Goal: Task Accomplishment & Management: Complete application form

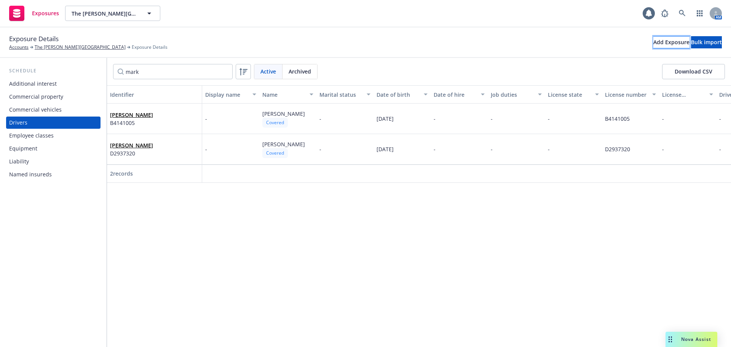
click at [653, 43] on div "Add Exposure" at bounding box center [671, 42] width 36 height 11
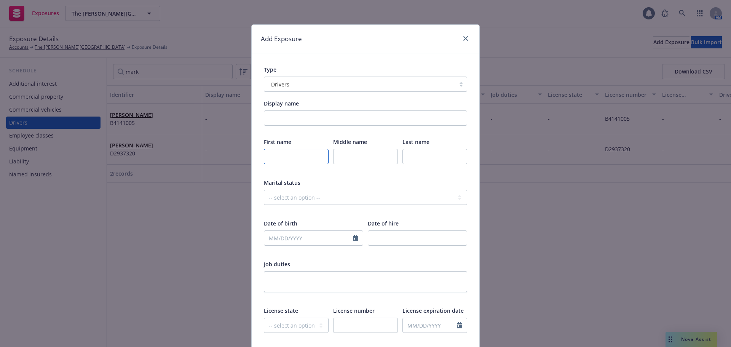
click at [294, 164] on input "text" at bounding box center [296, 156] width 65 height 15
type input "Mark"
click at [619, 286] on div "Add Exposure Type Drivers Display name First name Mark Middle name Last name Th…" at bounding box center [365, 173] width 731 height 347
click at [618, 289] on div "Add Exposure Type Drivers Display name First name Mark Middle name Last name Th…" at bounding box center [365, 173] width 731 height 347
click at [582, 268] on div "Add Exposure Type Drivers Display name First name Mark Middle name Last name Th…" at bounding box center [365, 173] width 731 height 347
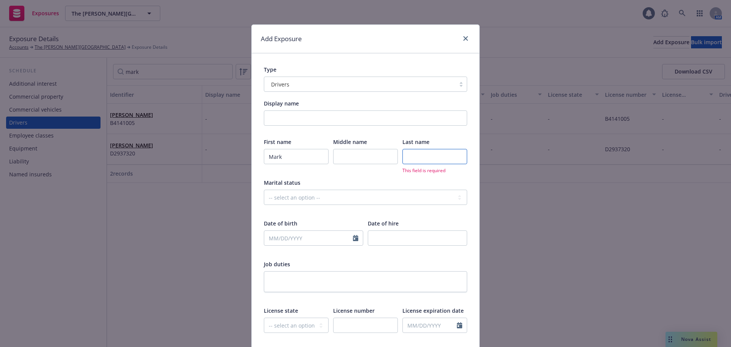
click at [414, 153] on input "text" at bounding box center [434, 156] width 65 height 15
click at [361, 155] on input "text" at bounding box center [365, 156] width 65 height 15
type input "r"
click at [423, 160] on input "text" at bounding box center [434, 156] width 65 height 15
click at [426, 158] on input "text" at bounding box center [434, 156] width 65 height 15
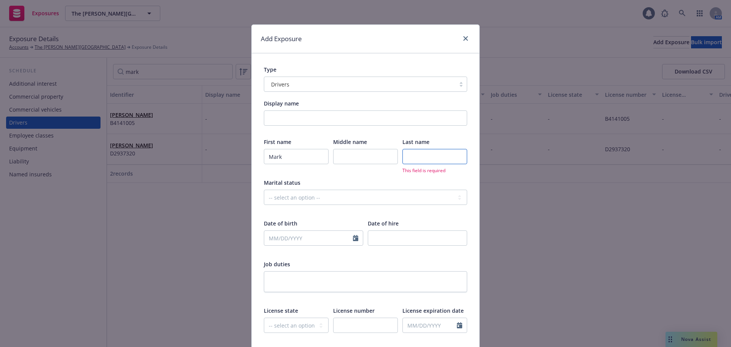
paste input "[PERSON_NAME]"
type input "[PERSON_NAME]"
click at [344, 192] on select "-- select an option -- Married Single Unknown" at bounding box center [365, 197] width 203 height 15
drag, startPoint x: 303, startPoint y: 271, endPoint x: 303, endPoint y: 275, distance: 3.8
click at [303, 271] on textarea at bounding box center [365, 281] width 203 height 21
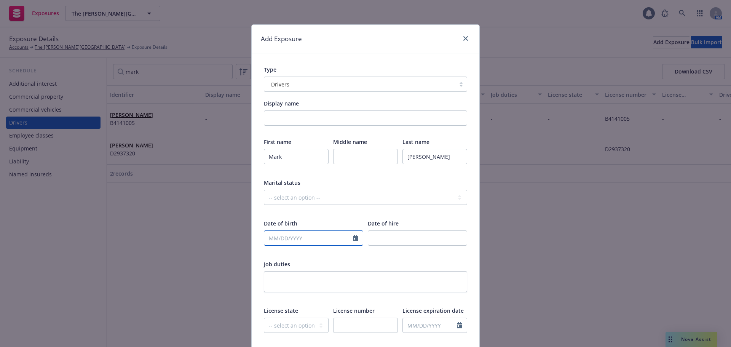
click at [306, 237] on input "text" at bounding box center [308, 238] width 89 height 14
click at [268, 135] on button "button" at bounding box center [272, 137] width 9 height 9
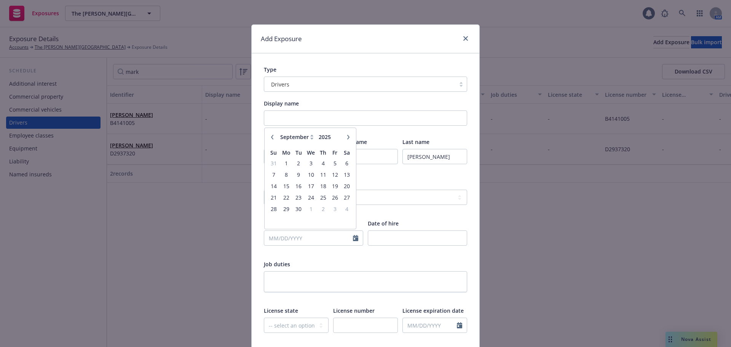
click at [268, 135] on button "button" at bounding box center [272, 137] width 9 height 9
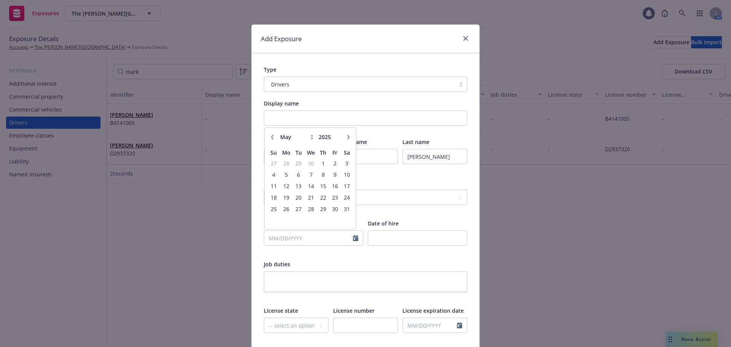
select select "4"
click at [295, 163] on span "1" at bounding box center [299, 163] width 10 height 10
type input "[DATE]"
select select "4"
click at [303, 239] on input "[DATE]" at bounding box center [308, 238] width 89 height 14
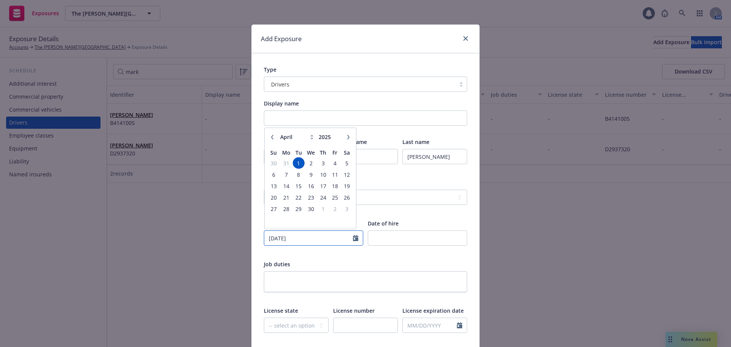
type input "[DATE]"
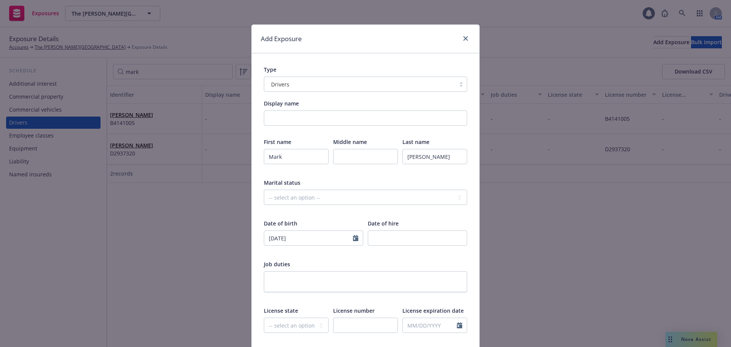
click at [358, 256] on div "First name Mark Middle name Last name [PERSON_NAME] Marital status -- select an…" at bounding box center [365, 281] width 203 height 286
click at [337, 327] on input "text" at bounding box center [365, 325] width 65 height 15
paste input "B3040210"
type input "B3040210"
click at [310, 324] on select "-- select an option -- [US_STATE] [US_STATE] [US_STATE] [US_STATE] [US_STATE] […" at bounding box center [296, 325] width 65 height 15
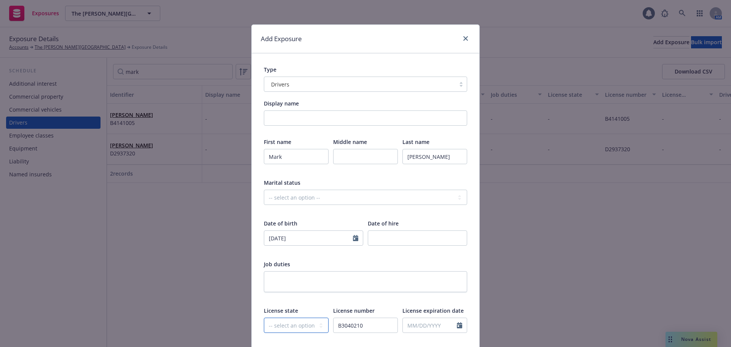
select select "CA"
click at [462, 247] on div at bounding box center [417, 242] width 99 height 25
click at [358, 149] on input "text" at bounding box center [365, 156] width 65 height 15
click at [348, 281] on textarea at bounding box center [365, 281] width 203 height 21
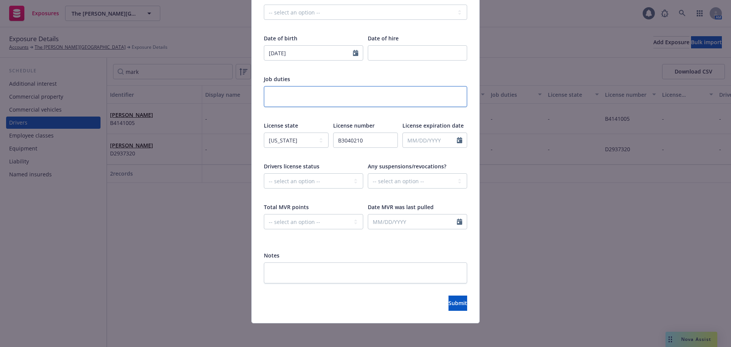
scroll to position [186, 0]
click at [326, 182] on select "-- select an option -- Cancelled Denied Disqualified Expired Invalid Limited No…" at bounding box center [313, 179] width 99 height 15
select select "VALID"
click at [264, 172] on select "-- select an option -- Cancelled Denied Disqualified Expired Invalid Limited No…" at bounding box center [313, 179] width 99 height 15
click at [457, 222] on icon "Calendar" at bounding box center [459, 221] width 5 height 6
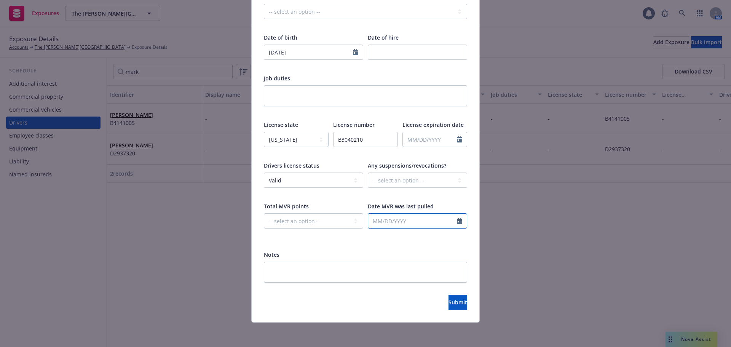
select select "10"
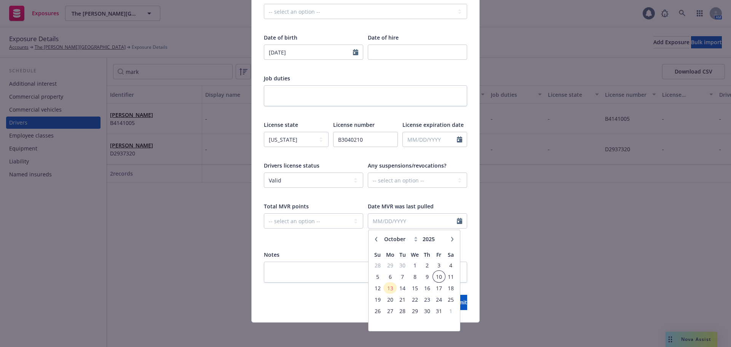
click at [434, 279] on span "10" at bounding box center [439, 277] width 10 height 10
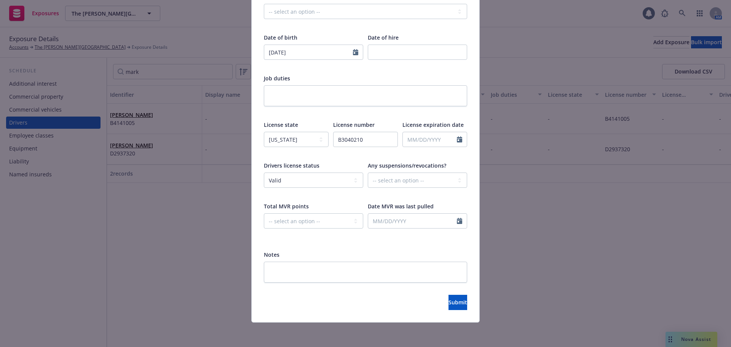
type input "[DATE]"
click at [303, 278] on textarea at bounding box center [365, 272] width 203 height 21
click at [463, 303] on button "Submit" at bounding box center [458, 302] width 19 height 15
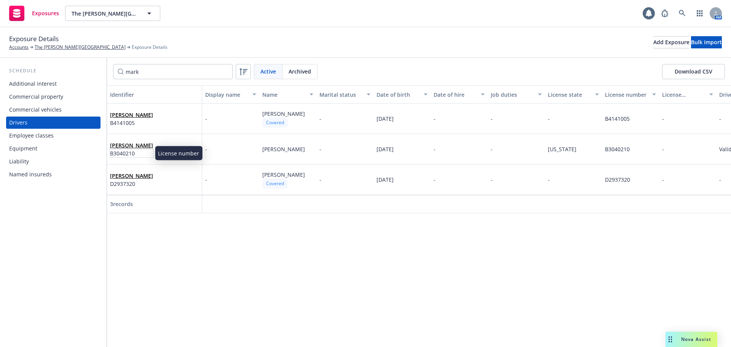
click at [129, 149] on span "B3040210" at bounding box center [131, 153] width 43 height 8
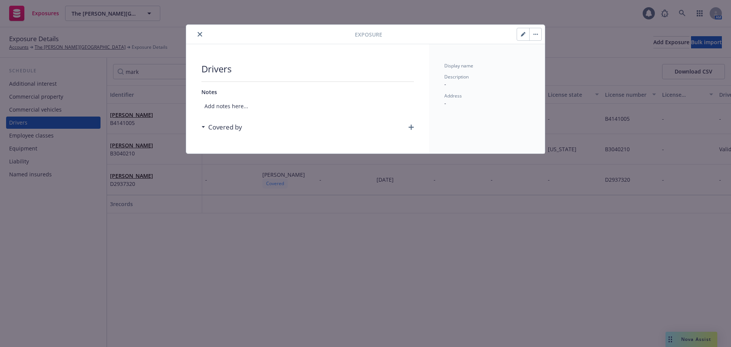
click at [408, 127] on div "Covered by" at bounding box center [307, 127] width 212 height 16
click at [411, 129] on icon "button" at bounding box center [411, 127] width 5 height 5
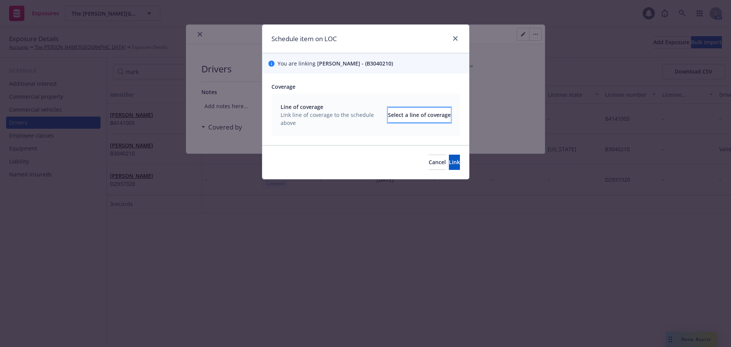
click at [388, 119] on button "Select a line of coverage" at bounding box center [419, 114] width 63 height 15
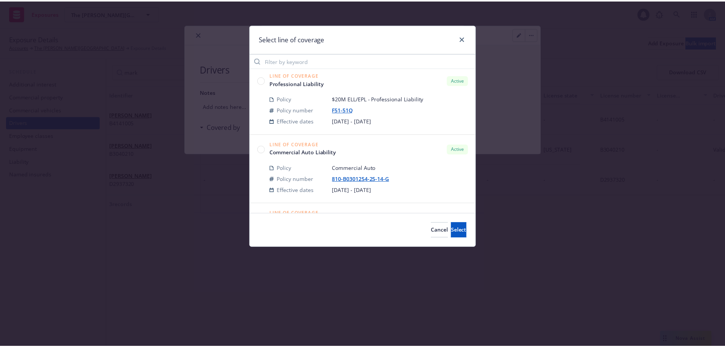
scroll to position [609, 0]
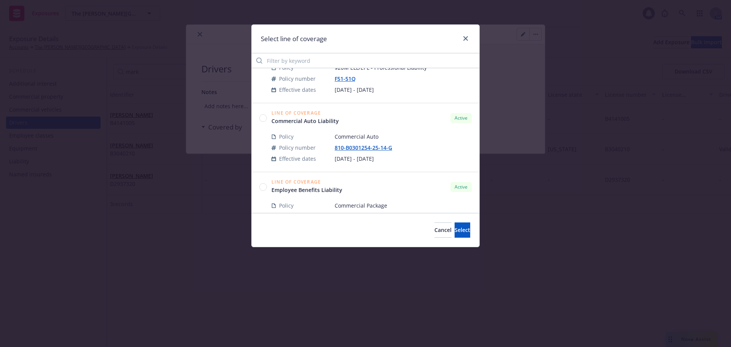
click at [262, 116] on circle at bounding box center [263, 117] width 7 height 7
click at [455, 230] on span "Select" at bounding box center [463, 229] width 16 height 7
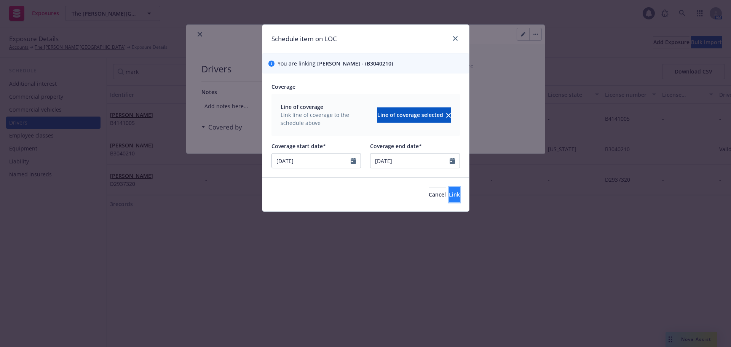
click at [449, 198] on span "Link" at bounding box center [454, 194] width 11 height 7
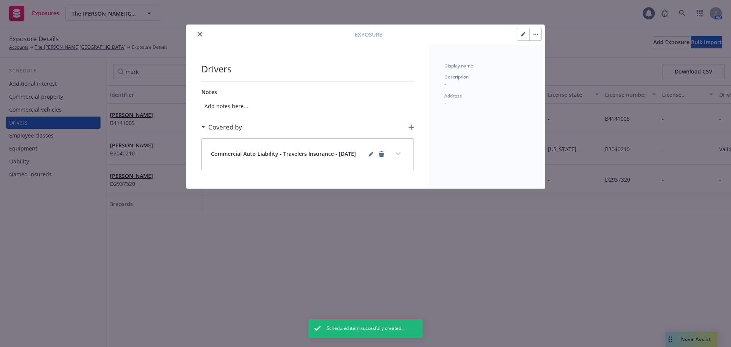
click at [197, 35] on button "close" at bounding box center [199, 34] width 9 height 9
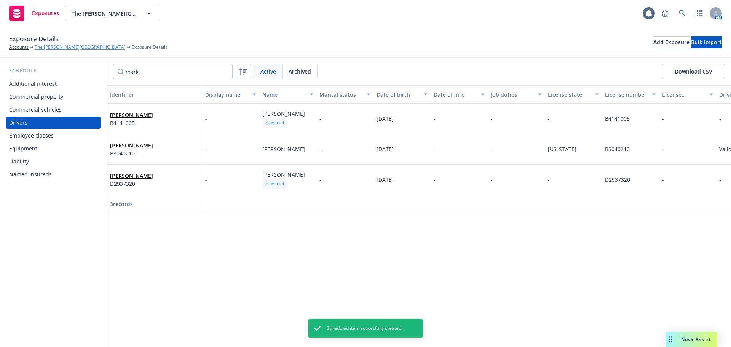
click at [49, 45] on link "The [PERSON_NAME][GEOGRAPHIC_DATA]" at bounding box center [80, 47] width 91 height 7
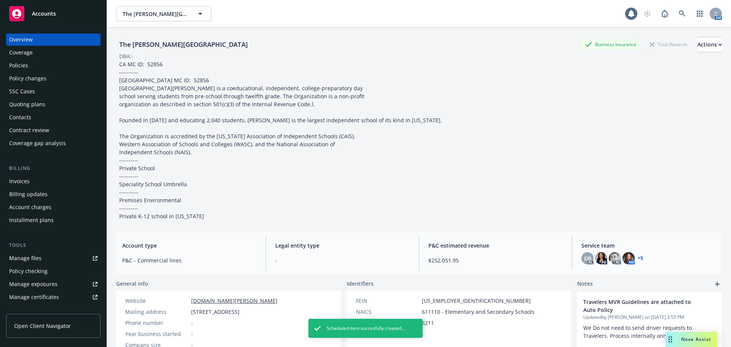
click at [32, 80] on div "Policy changes" at bounding box center [27, 78] width 37 height 12
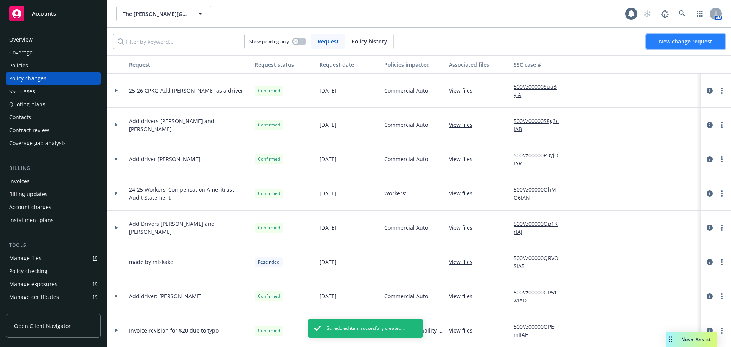
click at [697, 42] on span "New change request" at bounding box center [685, 41] width 53 height 7
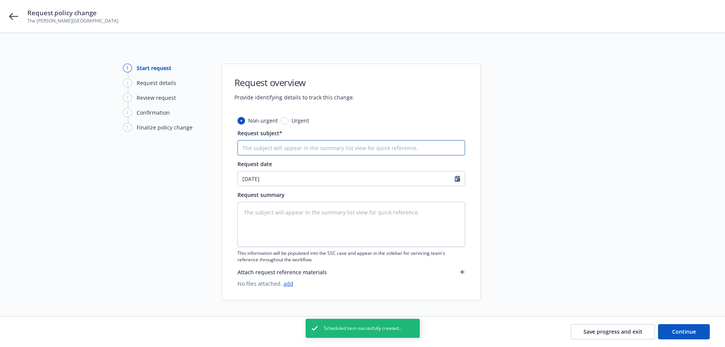
click at [325, 154] on input "Request subject*" at bounding box center [352, 147] width 228 height 15
type textarea "x"
type input "2"
type textarea "x"
type input "25"
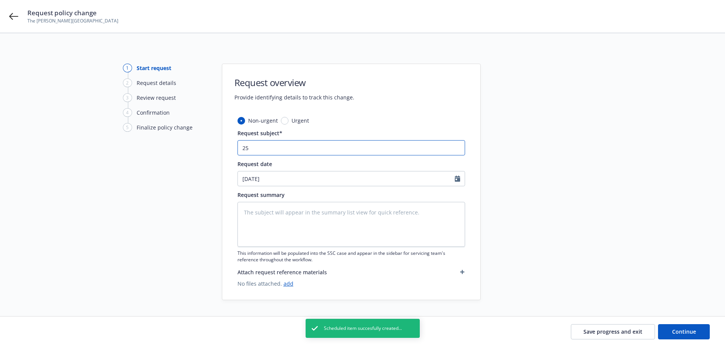
type textarea "x"
type input "25-"
type textarea "x"
type input "25-2"
type textarea "x"
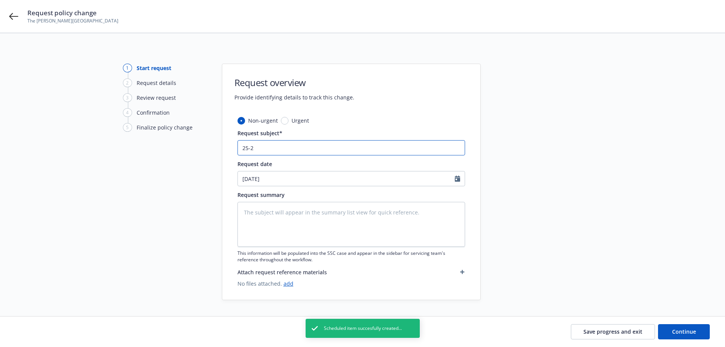
type input "25-25"
type textarea "x"
type input "25-25"
type textarea "x"
type input "25-25 A"
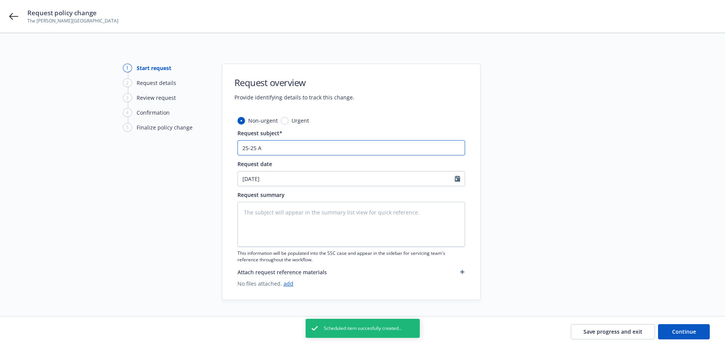
type textarea "x"
type input "25-25 AU"
type textarea "x"
type input "25-25 AUT"
type textarea "x"
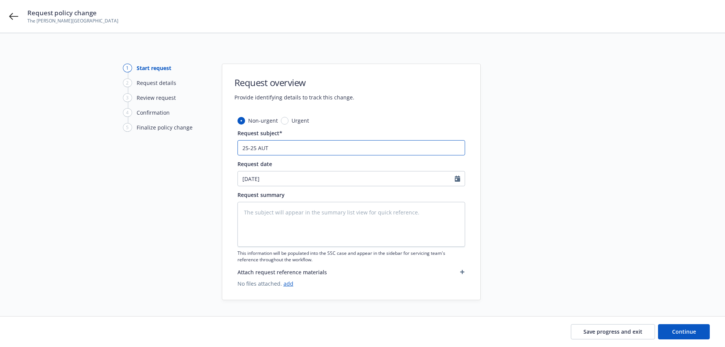
type input "25-25 AUTO"
type textarea "x"
type input "25-25 AUTO-"
type textarea "x"
type input "25-25 AUTO-"
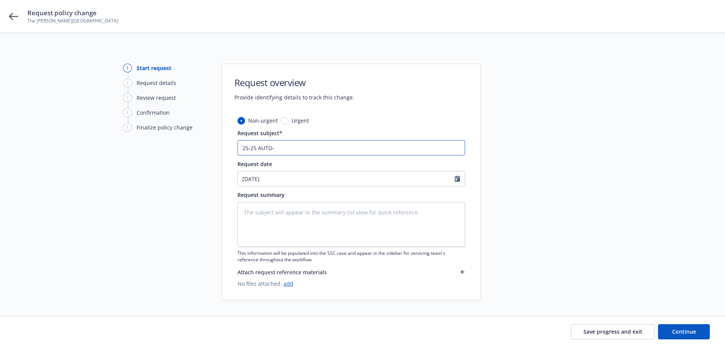
type textarea "x"
type input "25-25 AUTO-"
type textarea "x"
type input "25-25 AUTO-A"
type textarea "x"
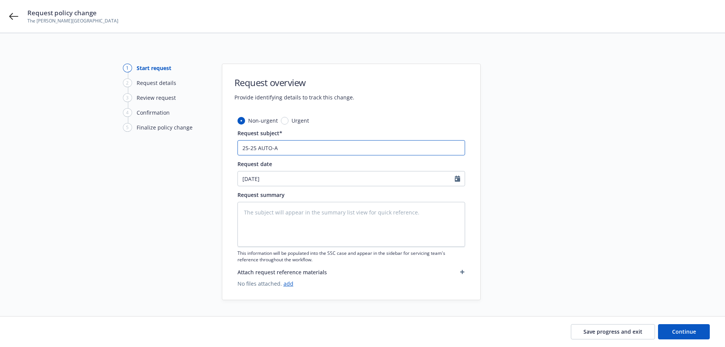
type input "25-25 AUTO-Ad"
type textarea "x"
type input "25-25 AUTO-Add"
type textarea "x"
type input "25-25 AUTO-Add"
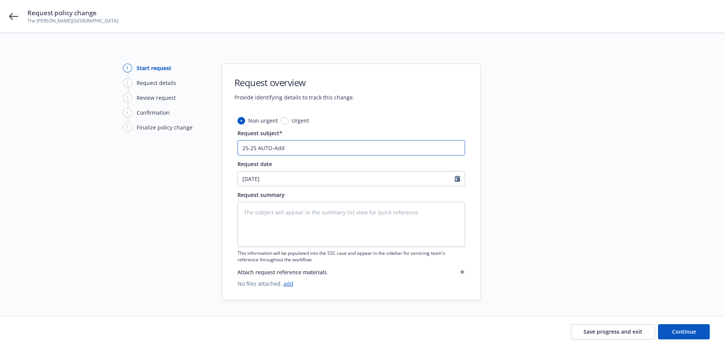
click at [307, 147] on input "25-25 AUTO-Add" at bounding box center [352, 147] width 228 height 15
paste input "[PERSON_NAME]"
type textarea "x"
type input "25-25 AUTO-Add [PERSON_NAME]"
type textarea "x"
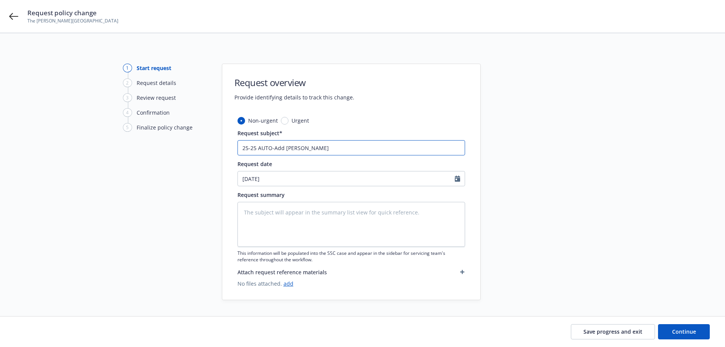
type input "25-25 AUTO-Add [PERSON_NAME]"
type textarea "x"
type input "25-25 AUTO-Add [PERSON_NAME] a"
type textarea "x"
type input "25-25 AUTO-Add [PERSON_NAME] as"
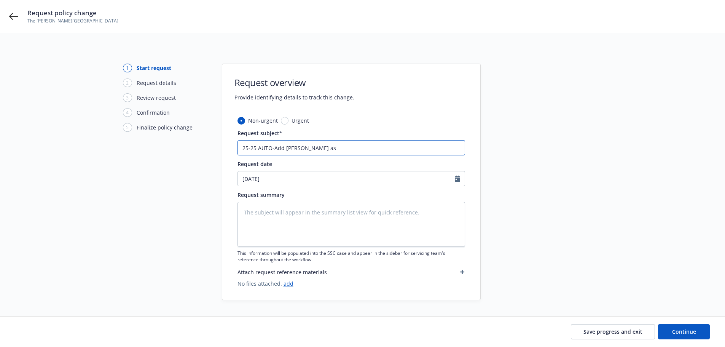
type textarea "x"
type input "25-25 AUTO-Add [PERSON_NAME] as"
type textarea "x"
type input "25-25 AUTO-Add [PERSON_NAME] as a"
type textarea "x"
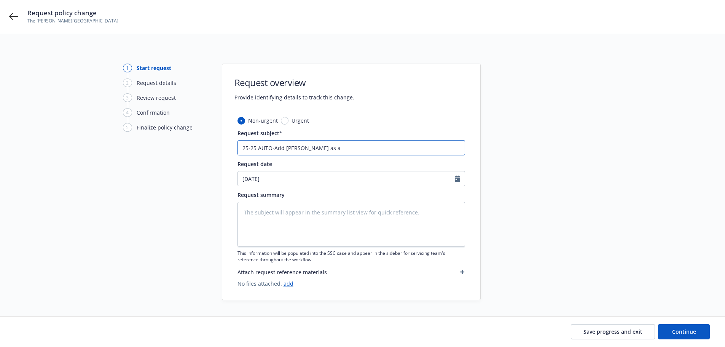
type input "25-25 AUTO-Add [PERSON_NAME] as a"
type textarea "x"
type input "25-25 AUTO-Add [PERSON_NAME] as a d"
type textarea "x"
type input "25-25 AUTO-Add [PERSON_NAME] as a dr"
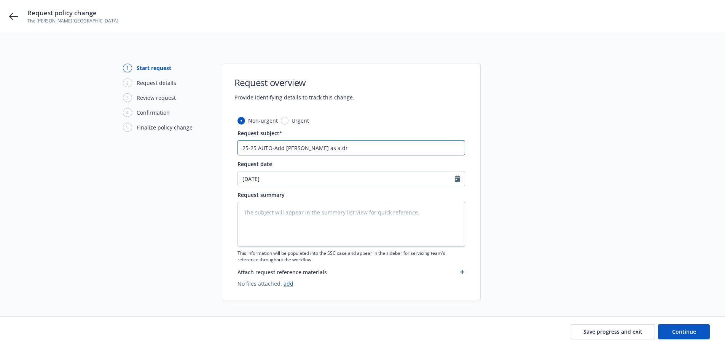
type textarea "x"
type input "25-25 AUTO-Add [PERSON_NAME] as a dri"
type textarea "x"
type input "25-25 AUTO-Add [PERSON_NAME] as a drib"
type textarea "x"
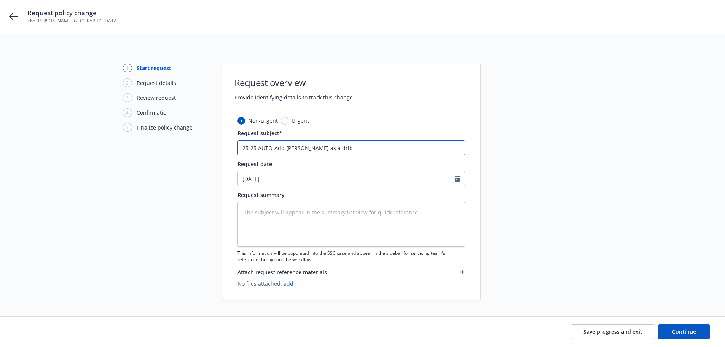
type input "25-25 AUTO-Add [PERSON_NAME] as a dri"
type textarea "x"
type input "25-25 AUTO-Add [PERSON_NAME] as a driv"
type textarea "x"
type input "25-25 AUTO-Add [PERSON_NAME] as a drive"
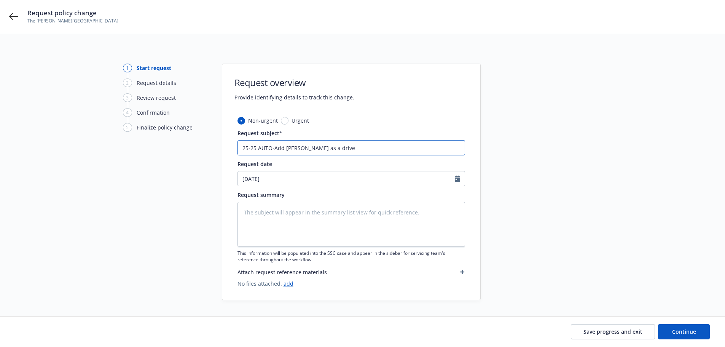
type textarea "x"
type input "25-25 AUTO-Add [PERSON_NAME] as a driver"
type textarea "x"
drag, startPoint x: 386, startPoint y: 149, endPoint x: 0, endPoint y: 115, distance: 387.3
click at [0, 117] on div "1 Start request 2 Request details 3 Review request 4 Confirmation 5 Finalize po…" at bounding box center [362, 197] width 725 height 328
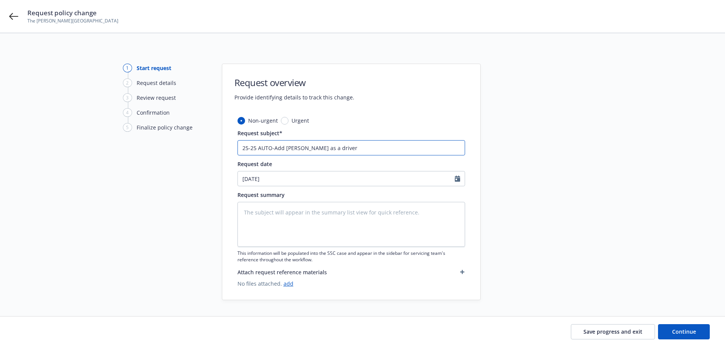
type input "25-25 AUTO-Add [PERSON_NAME] as a driver"
click at [296, 219] on textarea at bounding box center [352, 224] width 228 height 45
paste textarea "25-25 AUTO-Add [PERSON_NAME] as a driver"
type textarea "x"
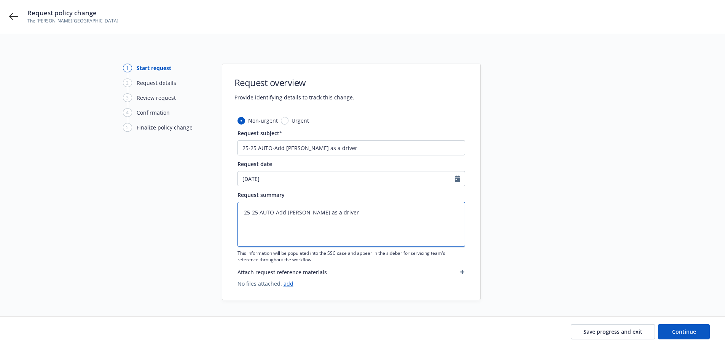
type textarea "25-25 AUTO-Add [PERSON_NAME] as a driver"
click at [288, 283] on link "add" at bounding box center [289, 283] width 10 height 7
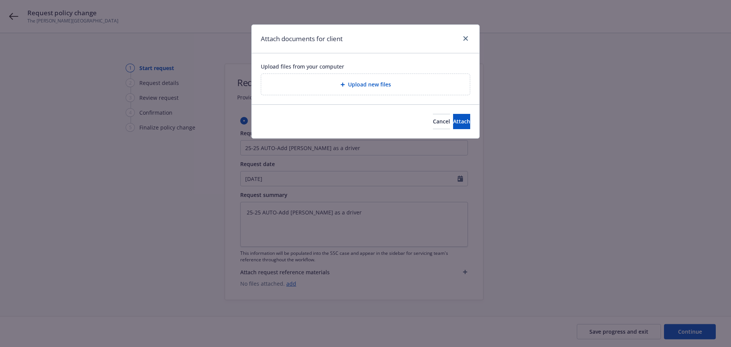
type textarea "x"
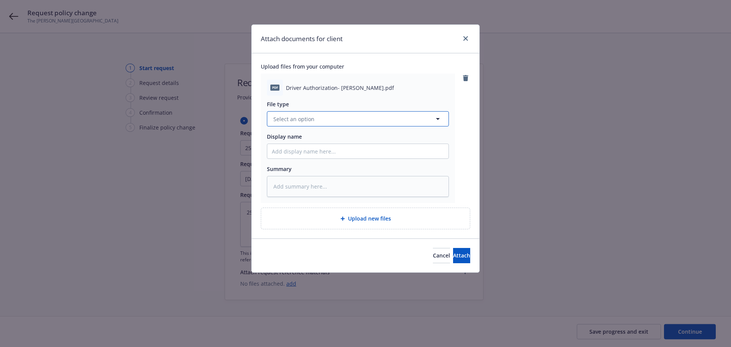
click at [336, 119] on button "Select an option" at bounding box center [358, 118] width 182 height 15
type input "auth"
click at [409, 96] on div "File type auth Loss Runs Authorization Letter - signed Display name Summary" at bounding box center [358, 146] width 182 height 101
click at [314, 120] on button "Select an option" at bounding box center [358, 118] width 182 height 15
type input "authori"
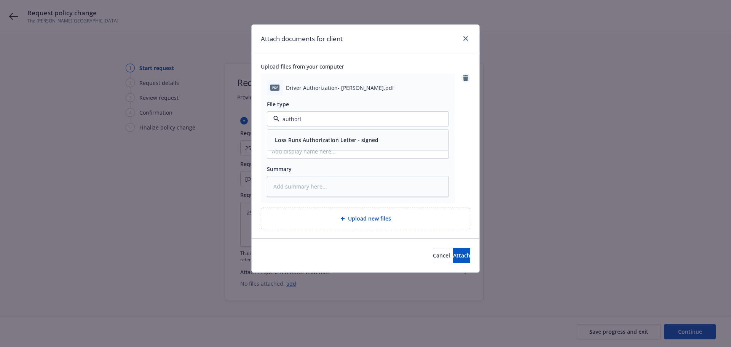
click at [465, 80] on icon "remove" at bounding box center [466, 78] width 6 height 6
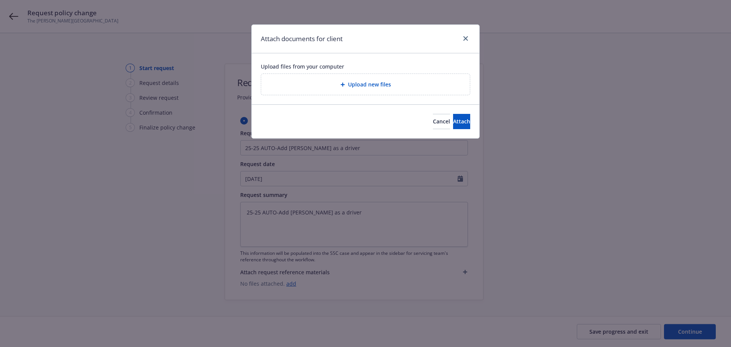
type textarea "x"
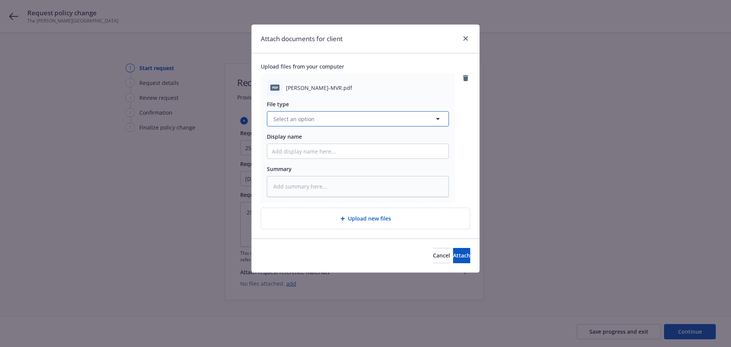
click at [331, 123] on button "Select an option" at bounding box center [358, 118] width 182 height 15
type input "mvr"
click at [339, 137] on span "Motor Vehicle Report (MVR)" at bounding box center [311, 140] width 72 height 8
click at [334, 149] on input "Display name" at bounding box center [357, 151] width 181 height 14
paste input "25-25 AUTO-Add [PERSON_NAME] as a driver"
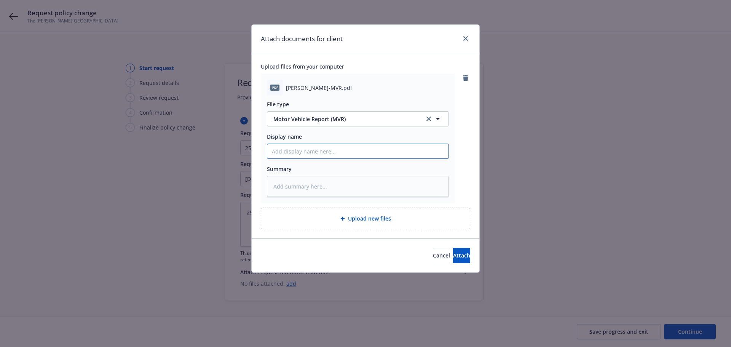
type textarea "x"
type input "25-25 AUTO-Add [PERSON_NAME] as a driver"
drag, startPoint x: 392, startPoint y: 153, endPoint x: 352, endPoint y: 150, distance: 40.0
click at [352, 150] on input "25-25 AUTO-Add [PERSON_NAME] as a driver" at bounding box center [357, 151] width 181 height 14
type textarea "x"
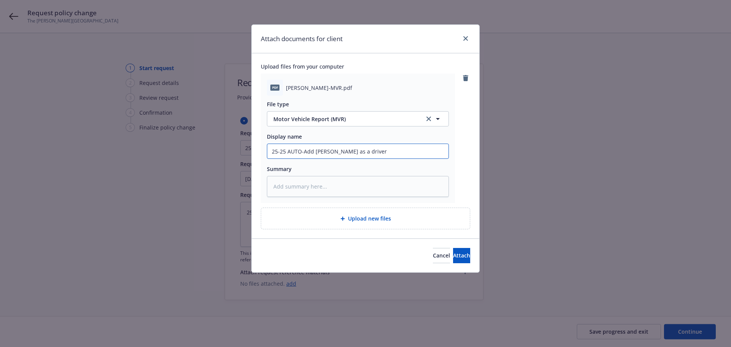
type input "25-25 AUTO-Add [PERSON_NAME]"
drag, startPoint x: 314, startPoint y: 151, endPoint x: 142, endPoint y: 151, distance: 171.7
click at [142, 151] on div "Attach documents for client Upload files from your computer pdf [PERSON_NAME]-M…" at bounding box center [365, 173] width 731 height 347
type textarea "x"
type input "M [PERSON_NAME]"
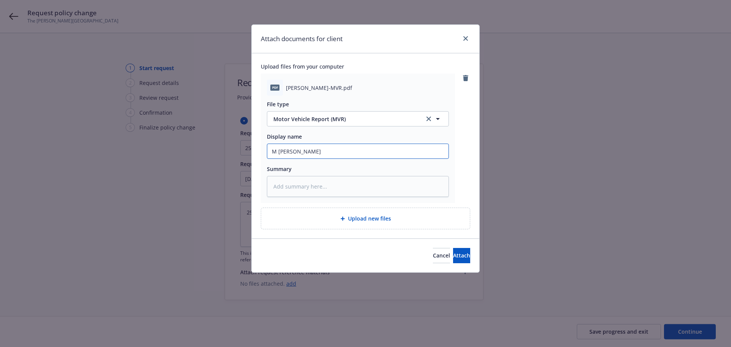
type textarea "x"
type input "MV [PERSON_NAME]"
type textarea "x"
type input "MVR [PERSON_NAME]"
type textarea "x"
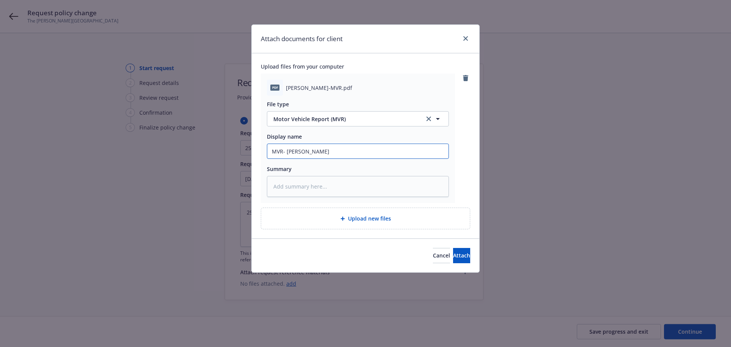
drag, startPoint x: 360, startPoint y: 152, endPoint x: 0, endPoint y: 160, distance: 359.9
click at [0, 158] on div "Attach documents for client Upload files from your computer pdf [PERSON_NAME]-M…" at bounding box center [365, 173] width 731 height 347
type input "MVR- [PERSON_NAME]"
click at [299, 187] on textarea at bounding box center [358, 186] width 182 height 21
paste textarea "25-25 AUTO-Add [PERSON_NAME] as a driver"
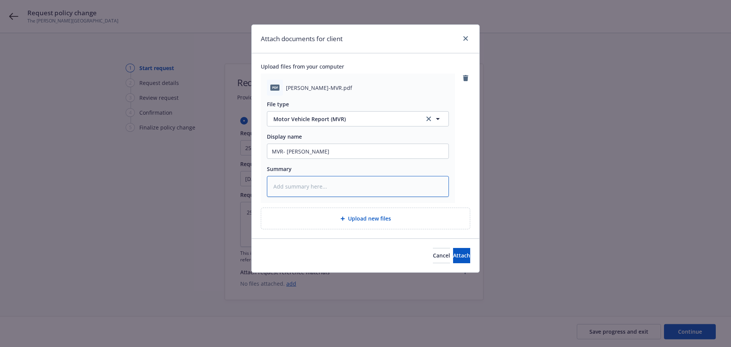
type textarea "x"
type textarea "25-25 AUTO-Add [PERSON_NAME] as a driver"
type textarea "x"
drag, startPoint x: 177, startPoint y: 150, endPoint x: 46, endPoint y: 133, distance: 131.2
click at [69, 142] on div "Attach documents for client Upload files from your computer pdf [PERSON_NAME]-M…" at bounding box center [365, 173] width 731 height 347
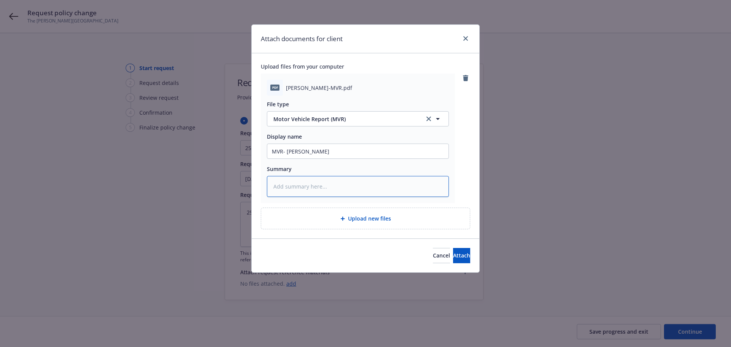
click at [292, 185] on textarea at bounding box center [358, 186] width 182 height 21
paste textarea "MVR- [PERSON_NAME]"
type textarea "x"
type textarea "MVR- [PERSON_NAME]"
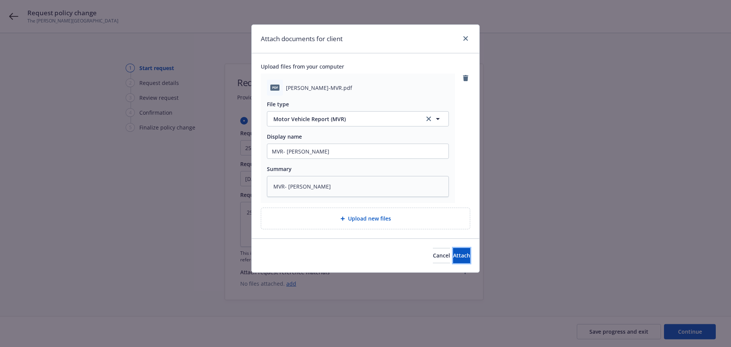
click at [453, 255] on span "Attach" at bounding box center [461, 255] width 17 height 7
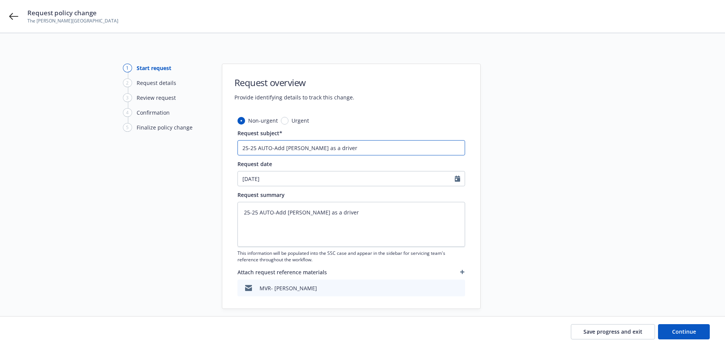
drag, startPoint x: 176, startPoint y: 126, endPoint x: 36, endPoint y: 141, distance: 140.5
click at [49, 141] on div "1 Start request 2 Request details 3 Review request 4 Confirmation 5 Finalize po…" at bounding box center [362, 186] width 707 height 245
click at [635, 202] on div "1 Start request 2 Request details 3 Review request 4 Confirmation 5 Finalize po…" at bounding box center [362, 186] width 707 height 245
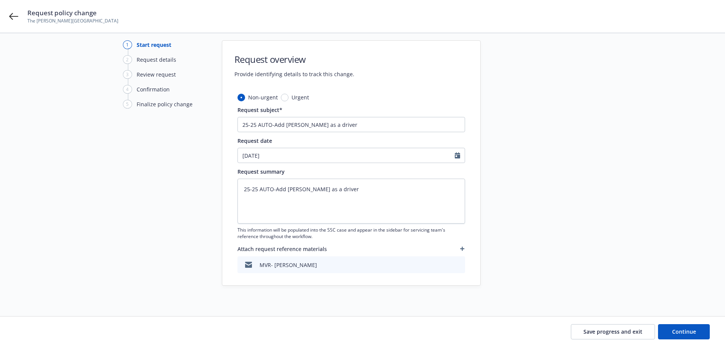
click at [464, 251] on icon "button" at bounding box center [462, 248] width 5 height 5
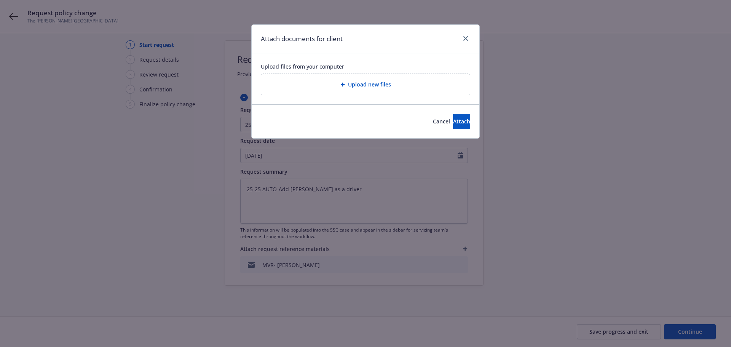
type textarea "x"
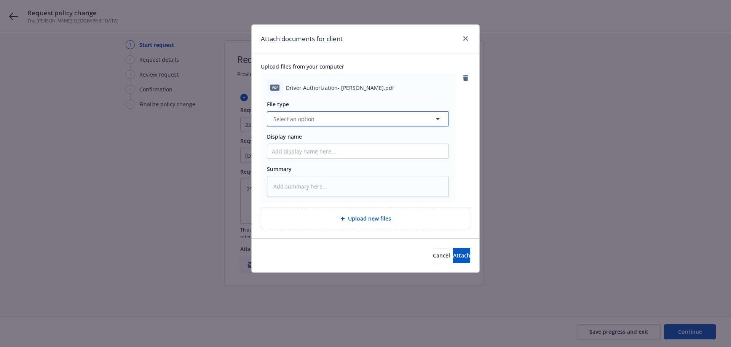
click at [331, 120] on button "Select an option" at bounding box center [358, 118] width 182 height 15
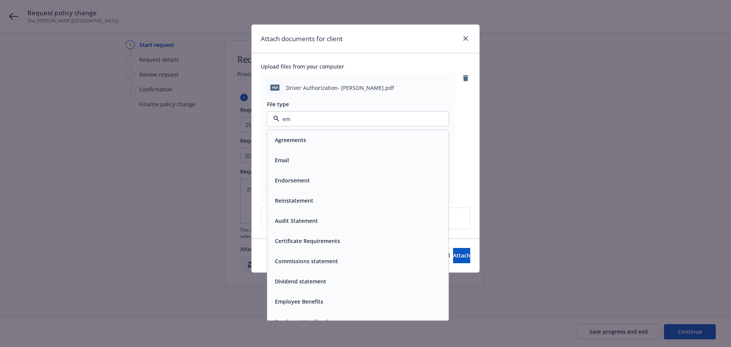
type input "e"
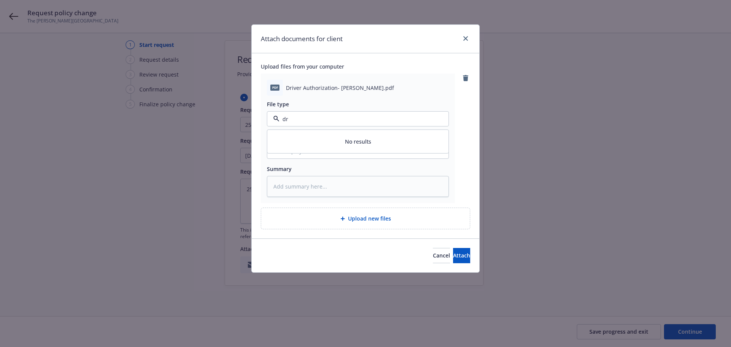
type input "d"
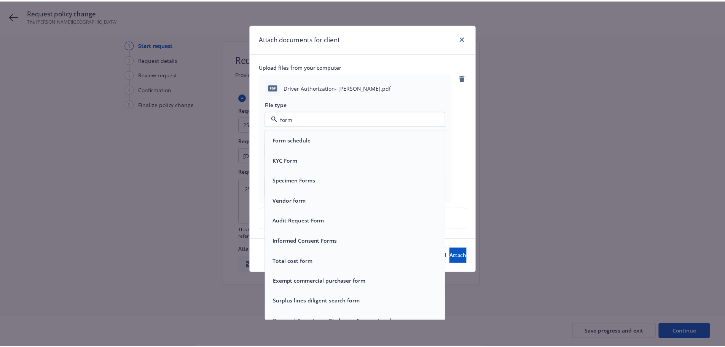
scroll to position [32, 0]
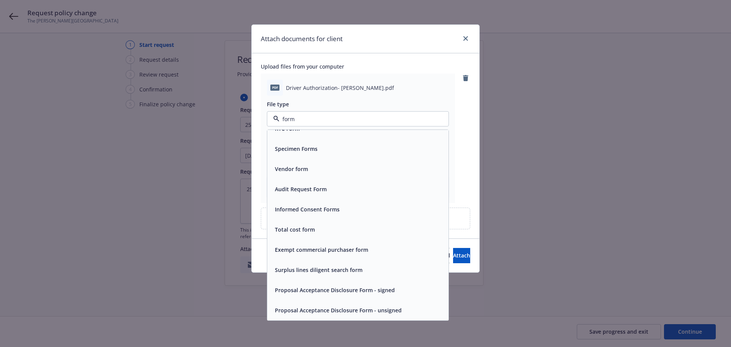
type input "form"
click at [471, 140] on div "Upload files from your computer pdf Driver Authorization- [PERSON_NAME].pdf Fil…" at bounding box center [366, 145] width 228 height 185
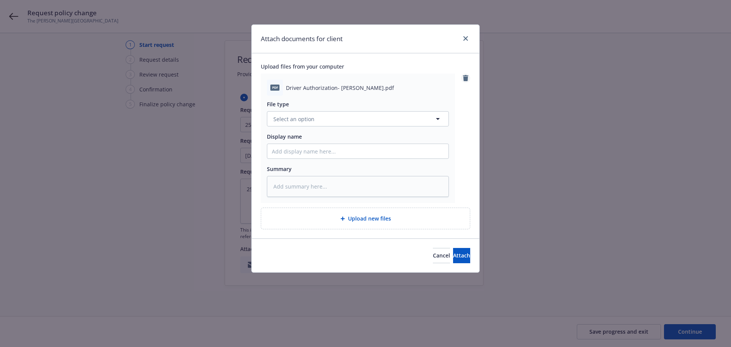
click at [466, 78] on icon "remove" at bounding box center [465, 78] width 5 height 6
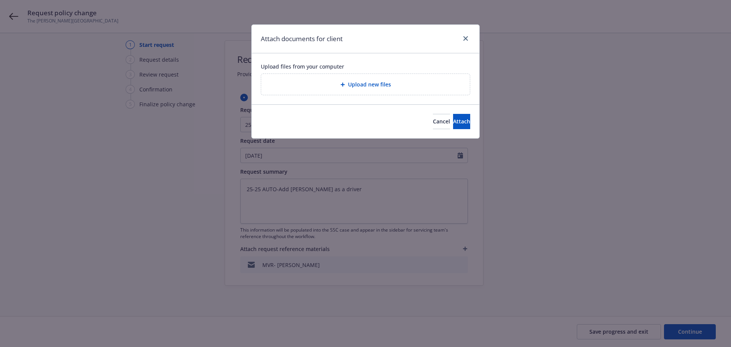
type textarea "x"
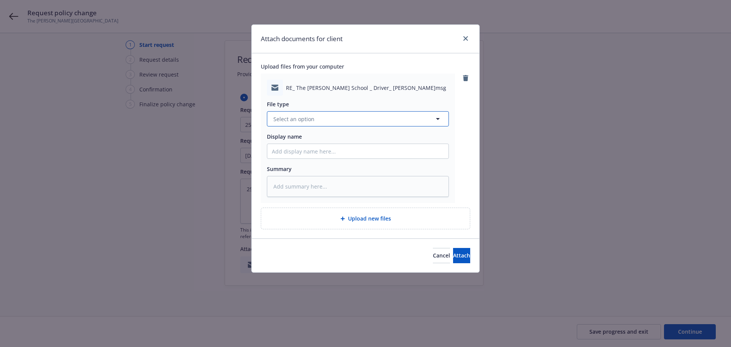
click at [301, 122] on span "Select an option" at bounding box center [293, 119] width 41 height 8
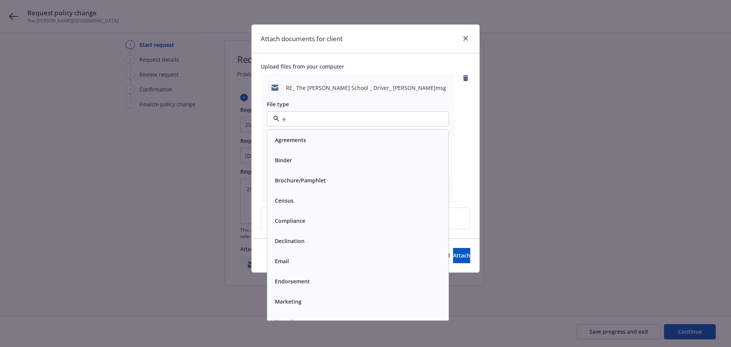
type input "em"
click at [285, 160] on span "Email" at bounding box center [282, 160] width 14 height 8
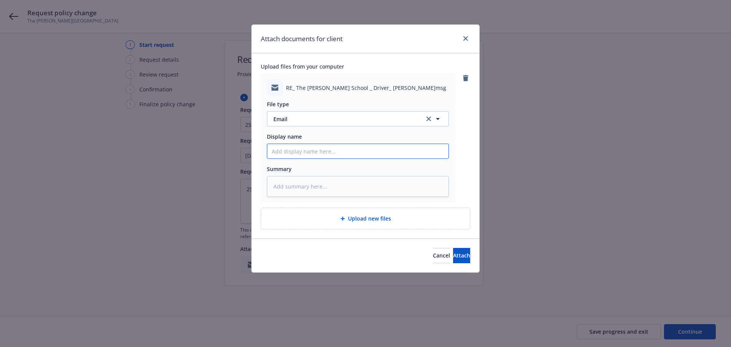
click at [299, 153] on input "Display name" at bounding box center [357, 151] width 181 height 14
paste input "25-25 AUTO-Add [PERSON_NAME] as a driver"
type textarea "x"
type input "25-25 AUTO-Add [PERSON_NAME] as a driver"
drag, startPoint x: 304, startPoint y: 148, endPoint x: 336, endPoint y: 152, distance: 32.2
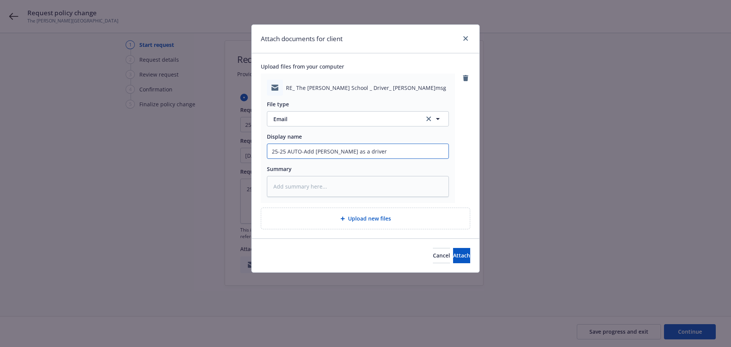
click at [336, 152] on input "25-25 AUTO-Add [PERSON_NAME] as a driver" at bounding box center [357, 151] width 181 height 14
click at [389, 157] on input "25-25 AUTO-Add [PERSON_NAME] as a driver" at bounding box center [357, 151] width 181 height 14
drag, startPoint x: 387, startPoint y: 153, endPoint x: 351, endPoint y: 153, distance: 36.2
click at [351, 150] on input "25-25 AUTO-Add [PERSON_NAME] as a driver" at bounding box center [357, 151] width 181 height 14
type textarea "x"
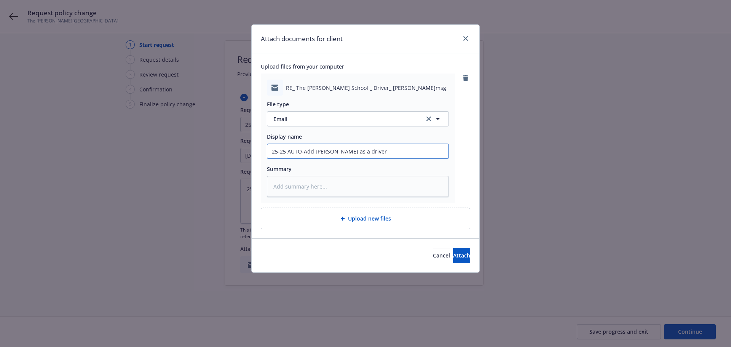
type input "25-25 AUTO-Add [PERSON_NAME]"
drag, startPoint x: 304, startPoint y: 153, endPoint x: 313, endPoint y: 152, distance: 9.5
click at [313, 152] on input "25-25 AUTO-Add [PERSON_NAME]" at bounding box center [357, 151] width 181 height 14
type textarea "x"
type input "25-25 AUTO-D [PERSON_NAME]"
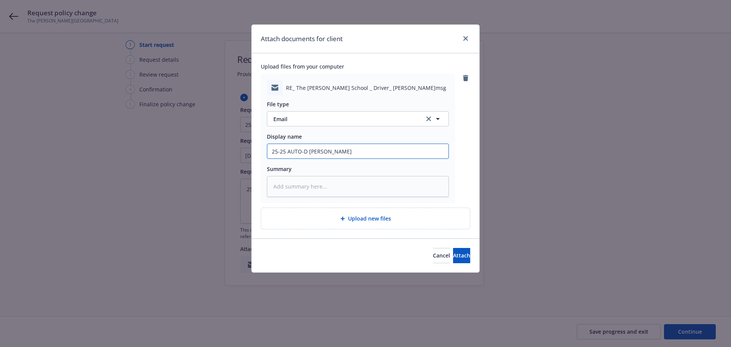
type textarea "x"
type input "25-25 AUTO-[PERSON_NAME]"
type textarea "x"
type input "25-25 AUTO-Dri [PERSON_NAME]"
type textarea "x"
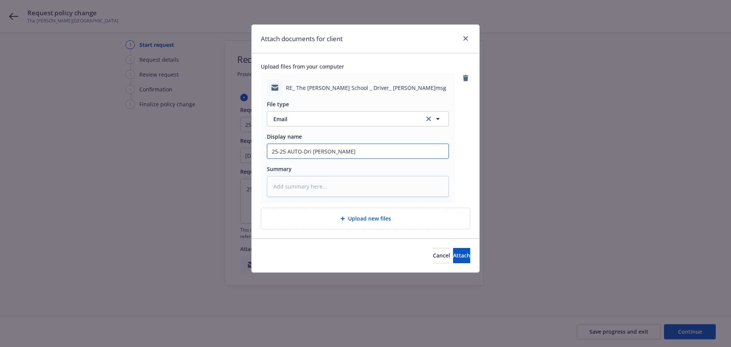
type input "25-25 AUTO-Driv [PERSON_NAME]"
type textarea "x"
type input "25-25 AUTO-Drive [PERSON_NAME]"
type textarea "x"
type input "25-25 AUTO-Driver [PERSON_NAME]"
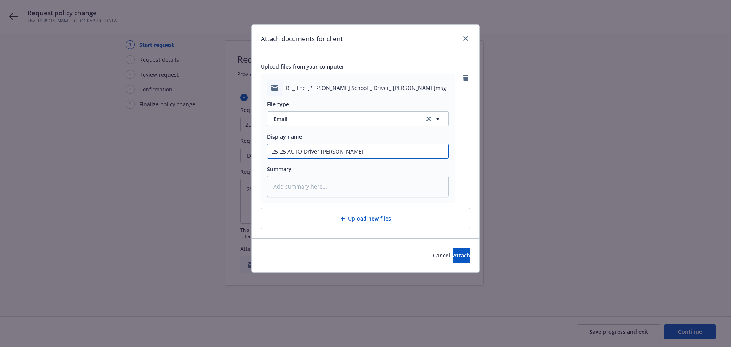
type textarea "x"
type input "25-25 AUTO-Driver [PERSON_NAME]"
type textarea "x"
type input "25-25 AUTO-Driver a [PERSON_NAME]"
type textarea "x"
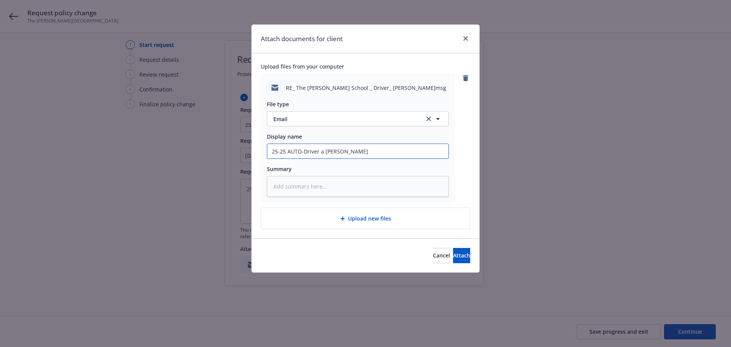
type input "25-25 AUTO-Driver au [PERSON_NAME]"
type textarea "x"
type input "25-25 AUTO-Driver aut [PERSON_NAME]"
type textarea "x"
type input "25-25 AUTO-Driver auth [PERSON_NAME]"
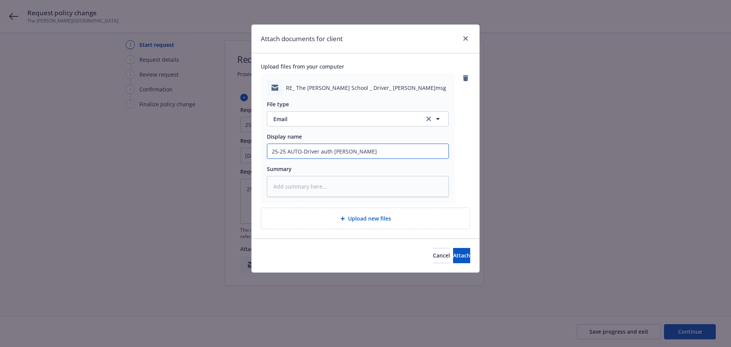
type textarea "x"
type input "25-25 AUTO-Driver autho [PERSON_NAME]"
type textarea "x"
type input "25-25 AUTO-Driver author [PERSON_NAME]"
type textarea "x"
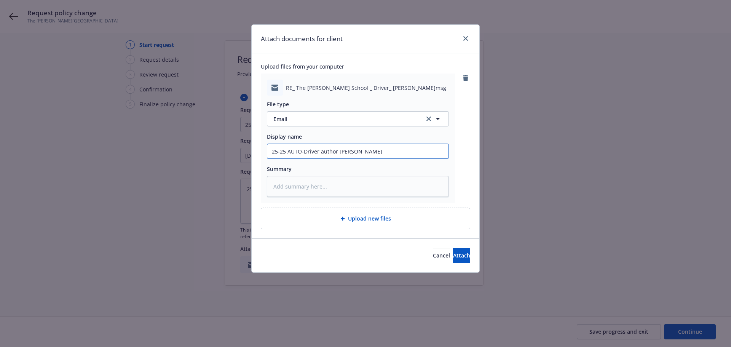
type input "25-25 AUTO-Driver authori [PERSON_NAME]"
type textarea "x"
type input "25-25 AUTO-Driver authorix [PERSON_NAME]"
type textarea "x"
type input "25-25 AUTO-Driver authori [PERSON_NAME]"
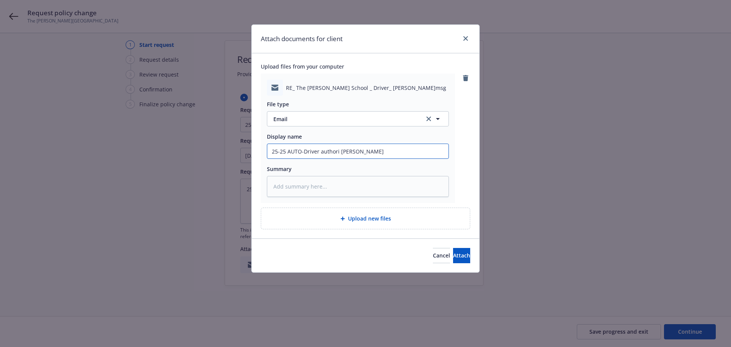
type textarea "x"
type input "25-25 AUTO-Driver authoriz [PERSON_NAME]"
type textarea "x"
type input "25-25 AUTO-Driver authoriza [PERSON_NAME]"
type textarea "x"
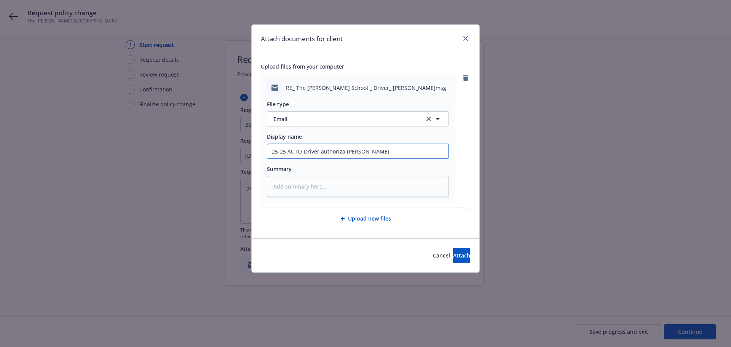
type input "25-25 AUTO-Driver authorizat [PERSON_NAME]"
type textarea "x"
type input "25-25 AUTO-Driver authorizato [PERSON_NAME]"
type textarea "x"
type input "25-25 AUTO-Driver authorizat [PERSON_NAME]"
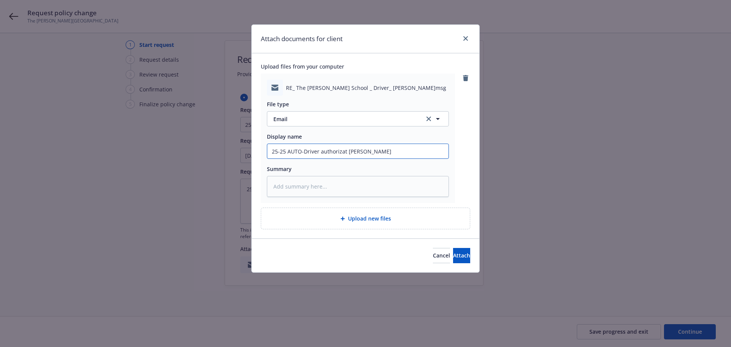
type textarea "x"
type input "25-25 AUTO-Driver authorizati [PERSON_NAME]"
type textarea "x"
type input "25-25 AUTO-Driver authorizatio [PERSON_NAME]"
type textarea "x"
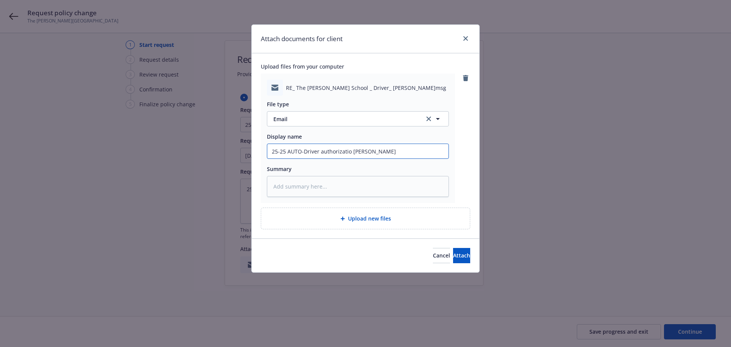
type input "25-25 AUTO-Driver authorization [PERSON_NAME]"
type textarea "x"
type input "25-25 AUTO-Driver authorization [PERSON_NAME]"
type textarea "x"
type input "25-25 AUTO-Driver authorization F [PERSON_NAME]"
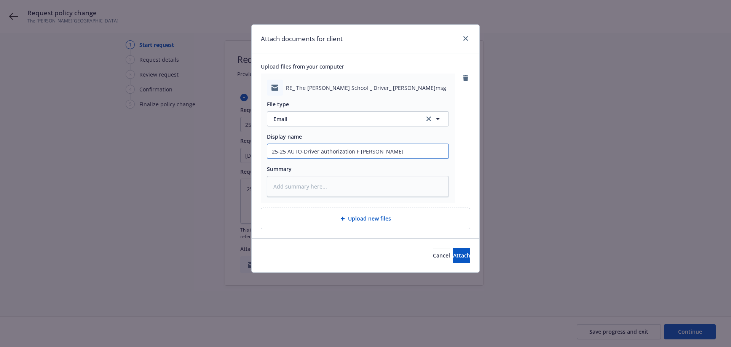
type textarea "x"
type input "25-25 AUTO-Driver authorization Fo [PERSON_NAME]"
type textarea "x"
type input "25-25 AUTO-Driver authorization For [PERSON_NAME]"
type textarea "x"
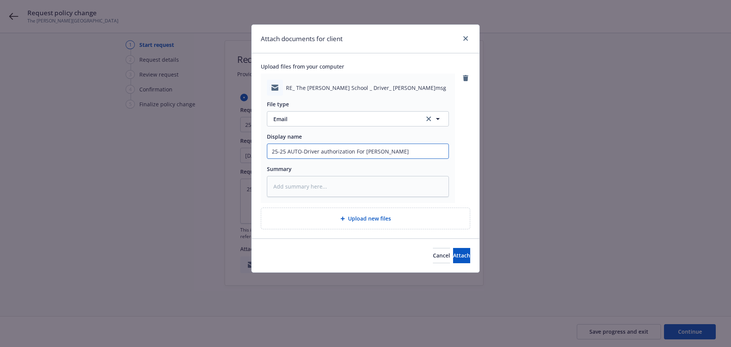
type input "25-25 AUTO-Driver authorization Form [PERSON_NAME]"
drag, startPoint x: 321, startPoint y: 151, endPoint x: 324, endPoint y: 158, distance: 6.9
click at [322, 152] on input "25-25 AUTO-Driver authorization Form [PERSON_NAME]" at bounding box center [357, 151] width 181 height 14
type textarea "x"
type input "25-25 AUTO-Driver uthorization Form [PERSON_NAME]"
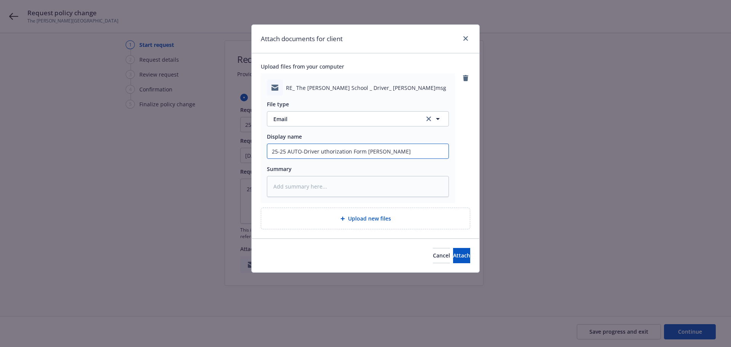
type textarea "x"
type input "25-25 AUTO-Driver Authorization Form [PERSON_NAME]"
click at [367, 149] on input "25-25 AUTO-Driver Authorization Form [PERSON_NAME]" at bounding box center [357, 151] width 181 height 14
type textarea "x"
type input "25-25 AUTO-Driver Authorization Form- [PERSON_NAME]"
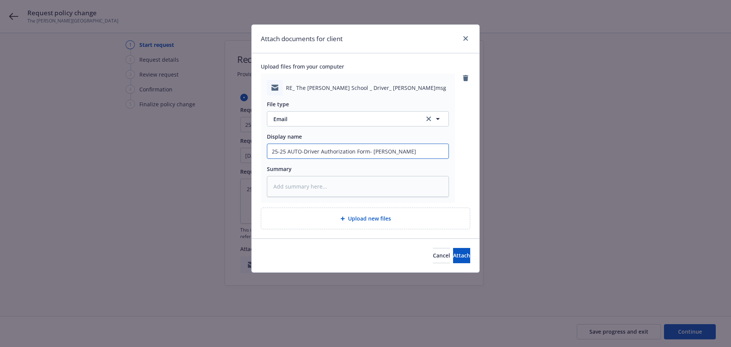
type textarea "x"
drag, startPoint x: 425, startPoint y: 153, endPoint x: 213, endPoint y: 186, distance: 215.0
click at [213, 186] on div "Attach documents for client Upload files from your computer RE_ The [PERSON_NAM…" at bounding box center [365, 173] width 731 height 347
type input "25-25 AUTO-Driver Authorization Form-[PERSON_NAME]"
click at [314, 181] on textarea at bounding box center [358, 186] width 182 height 21
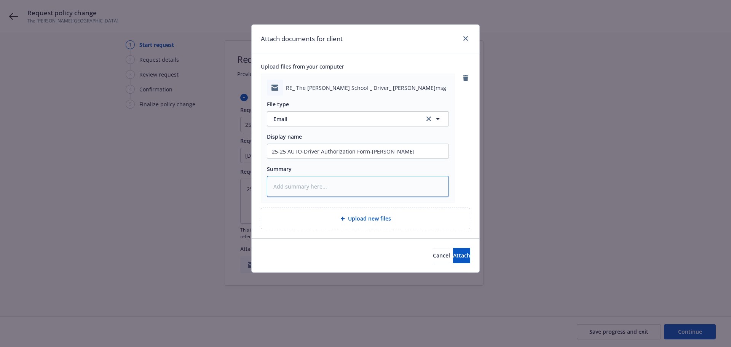
paste textarea "25-25 AUTO-Driver Authorization Form-[PERSON_NAME]"
type textarea "x"
type textarea "25-25 AUTO-Driver Authorization Form-[PERSON_NAME]"
click at [453, 255] on span "Attach" at bounding box center [461, 255] width 17 height 7
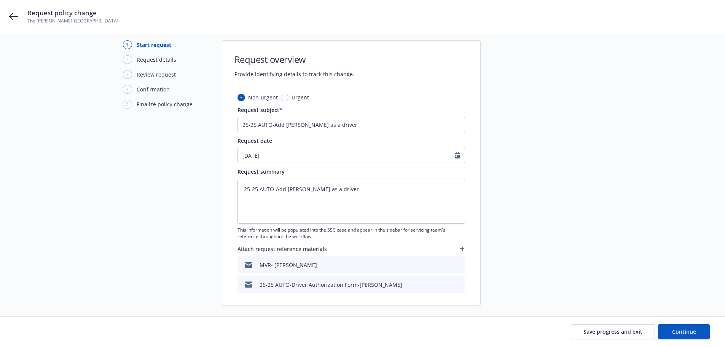
click at [711, 328] on div "Save progress and exit Continue" at bounding box center [362, 331] width 725 height 30
click at [705, 327] on button "Continue" at bounding box center [684, 331] width 52 height 15
type textarea "x"
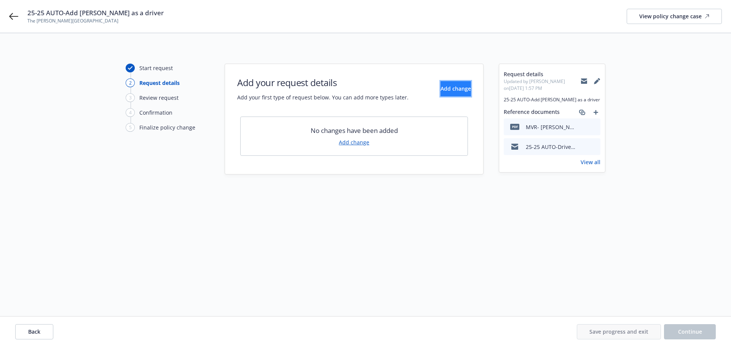
click at [441, 90] on button "Add change" at bounding box center [456, 88] width 30 height 15
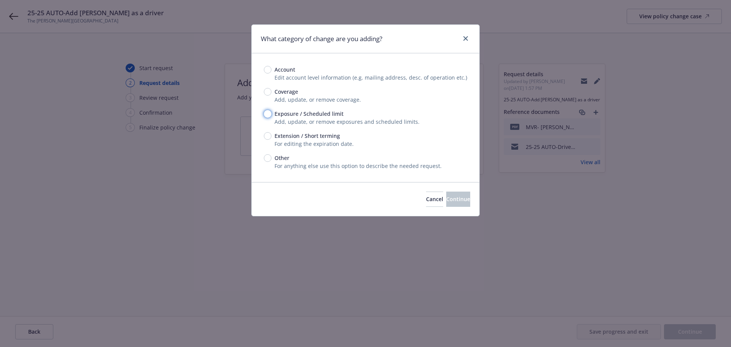
click at [268, 117] on input "Exposure / Scheduled limit" at bounding box center [268, 114] width 8 height 8
radio input "true"
click at [465, 201] on button "Continue" at bounding box center [458, 199] width 24 height 15
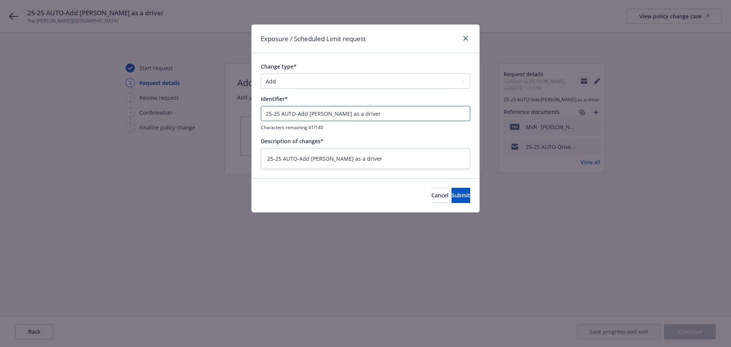
drag, startPoint x: 390, startPoint y: 113, endPoint x: 140, endPoint y: 113, distance: 249.4
click at [140, 113] on div "Exposure / Scheduled Limit request Change type* Add Audit Change Remove Identif…" at bounding box center [365, 173] width 731 height 347
click at [459, 197] on button "Submit" at bounding box center [461, 195] width 19 height 15
type textarea "x"
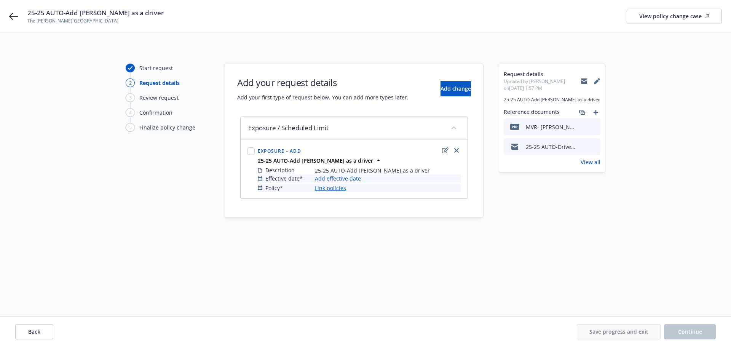
click at [337, 175] on link "Add effective date" at bounding box center [338, 178] width 46 height 8
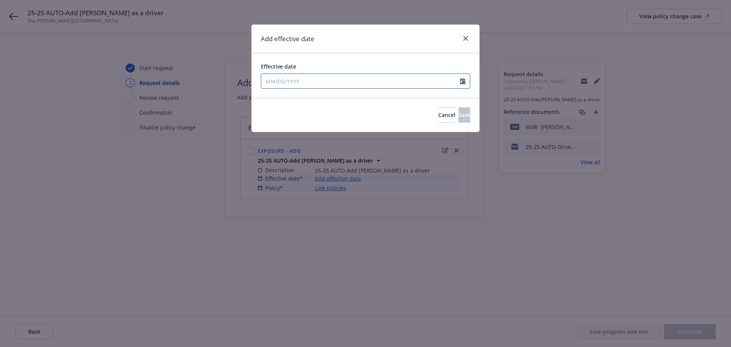
select select "10"
click at [460, 81] on input "Effective date" at bounding box center [360, 81] width 199 height 14
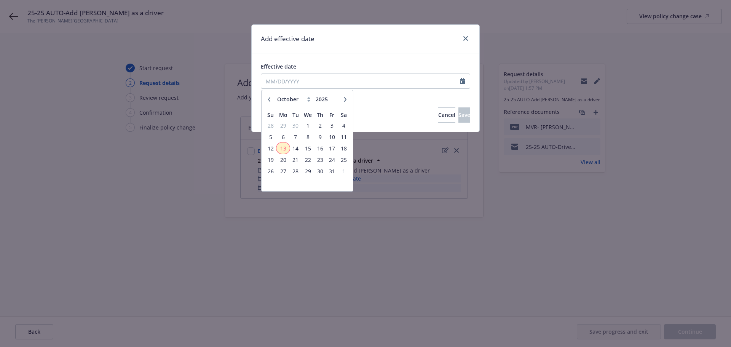
click at [279, 148] on span "13" at bounding box center [282, 149] width 11 height 10
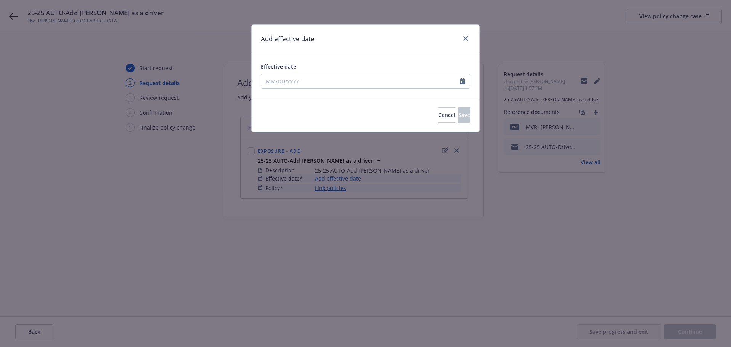
type input "[DATE]"
click at [458, 121] on button "Save" at bounding box center [464, 114] width 12 height 15
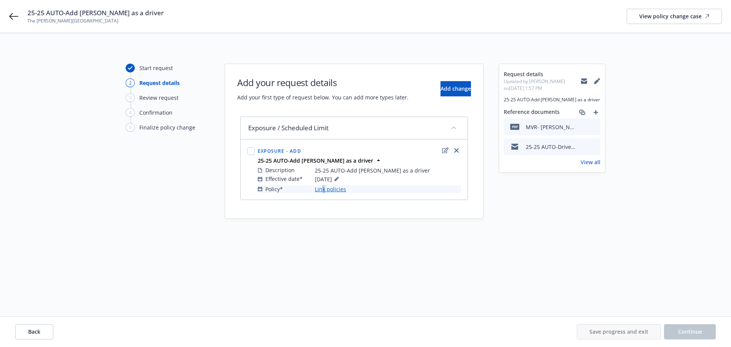
click at [324, 189] on link "Link policies" at bounding box center [330, 189] width 31 height 8
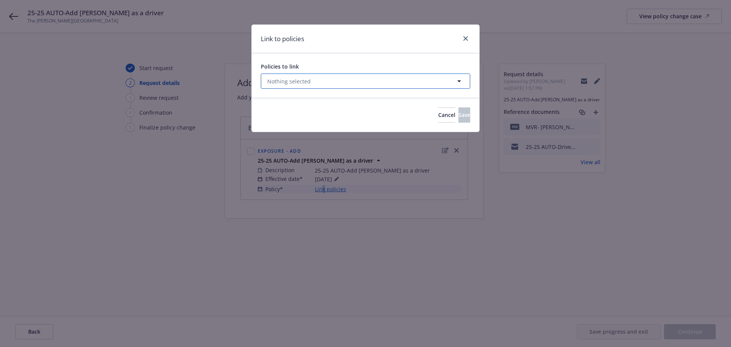
click at [460, 80] on icon "button" at bounding box center [459, 81] width 9 height 9
select select "ACTIVE"
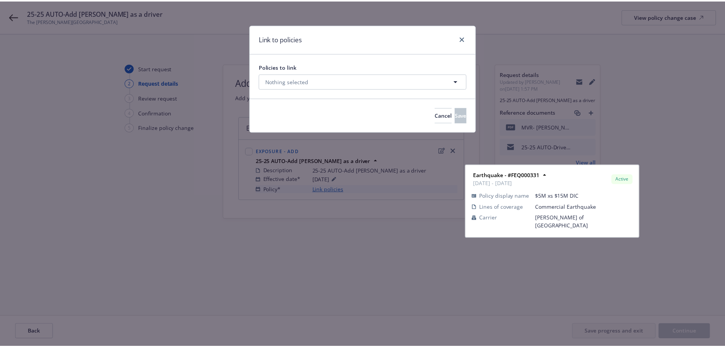
scroll to position [190, 0]
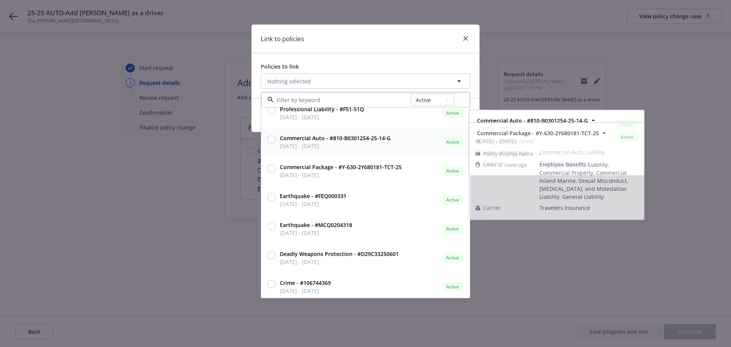
click at [269, 139] on input "checkbox" at bounding box center [272, 140] width 8 height 8
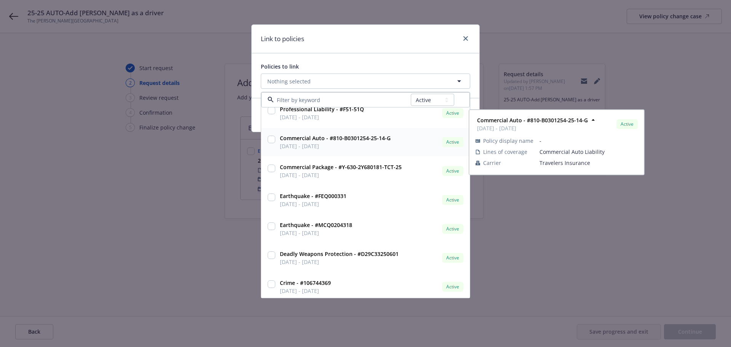
checkbox input "true"
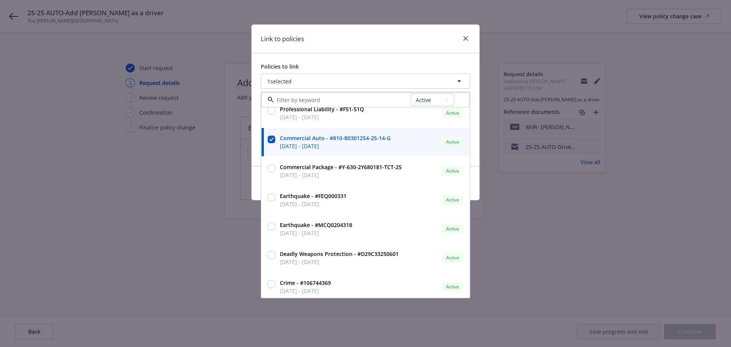
click at [436, 56] on div "Policies to link 1 selected All Active Upcoming Expired Cancelled Workers' Comp…" at bounding box center [366, 109] width 228 height 113
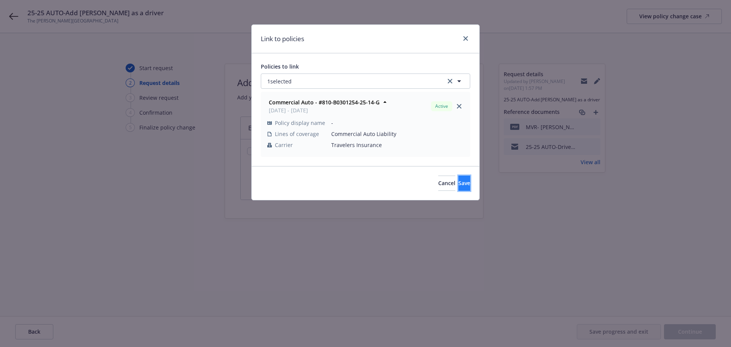
click at [458, 178] on button "Save" at bounding box center [464, 183] width 12 height 15
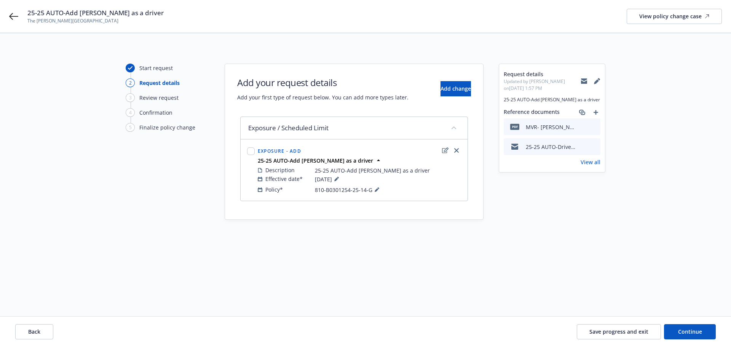
click at [587, 162] on link "View all" at bounding box center [591, 162] width 20 height 8
click at [593, 164] on link "View all" at bounding box center [591, 162] width 20 height 8
click at [700, 329] on span "Continue" at bounding box center [690, 331] width 24 height 7
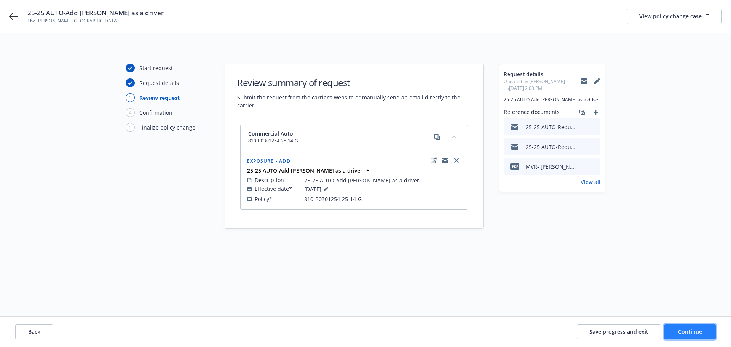
click at [705, 326] on button "Continue" at bounding box center [690, 331] width 52 height 15
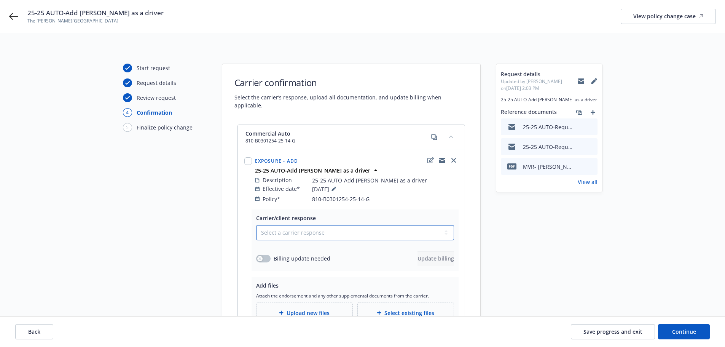
click at [271, 228] on select "Select a carrier response Accepted Accepted with revision No endorsement needed…" at bounding box center [355, 232] width 198 height 15
select select "NO_ENDORSEMENT_NEEDED"
click at [256, 225] on select "Select a carrier response Accepted Accepted with revision No endorsement needed…" at bounding box center [355, 232] width 198 height 15
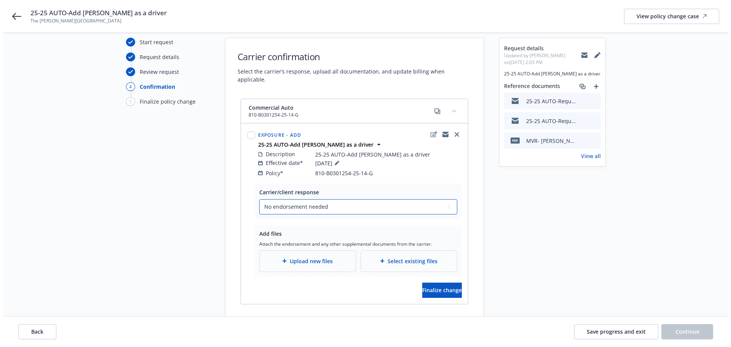
scroll to position [38, 0]
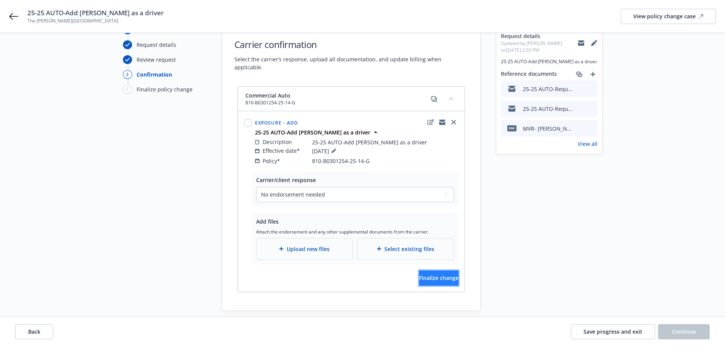
click at [440, 274] on span "Finalize change" at bounding box center [439, 277] width 40 height 7
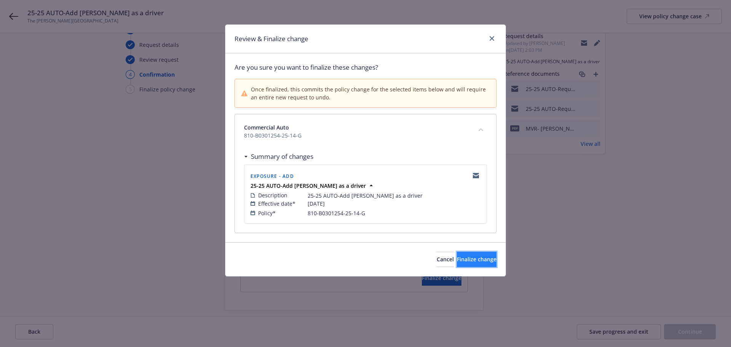
click at [476, 260] on span "Finalize change" at bounding box center [477, 258] width 40 height 7
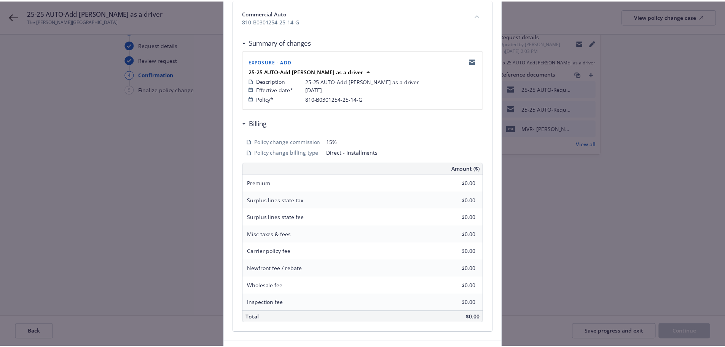
scroll to position [168, 0]
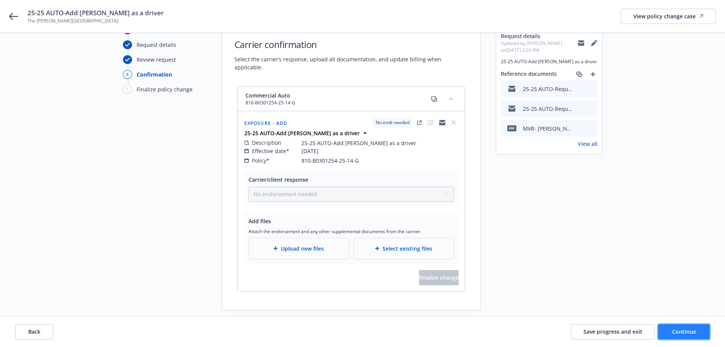
click at [692, 334] on span "Continue" at bounding box center [684, 331] width 24 height 7
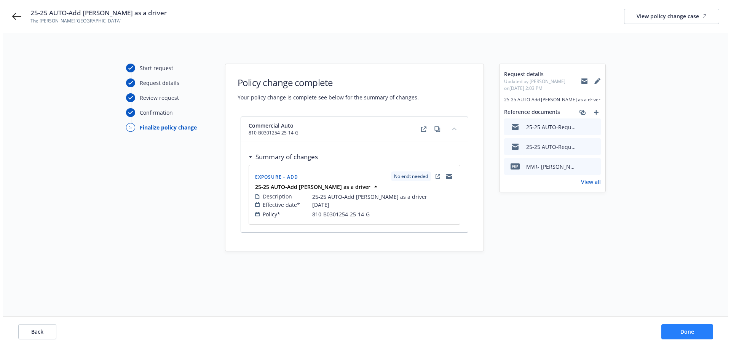
scroll to position [0, 0]
click at [688, 331] on span "Done" at bounding box center [690, 331] width 14 height 7
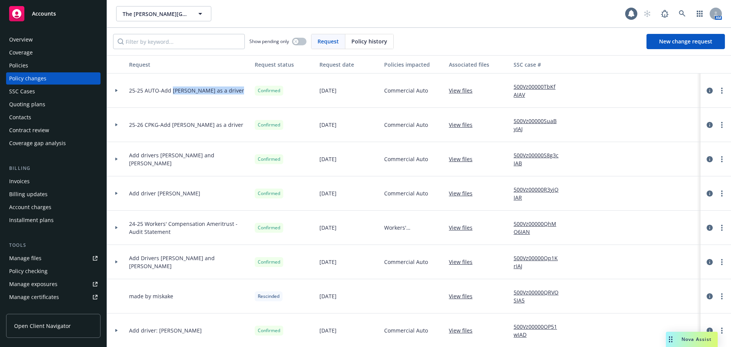
drag, startPoint x: 172, startPoint y: 88, endPoint x: 238, endPoint y: 92, distance: 65.2
click at [238, 92] on div "25-25 AUTO-Add [PERSON_NAME] as a driver" at bounding box center [189, 90] width 126 height 34
copy span "[PERSON_NAME] as a driver"
click at [523, 92] on link "500Vz00000TbKfAIAV" at bounding box center [539, 91] width 51 height 16
